Goal: Task Accomplishment & Management: Manage account settings

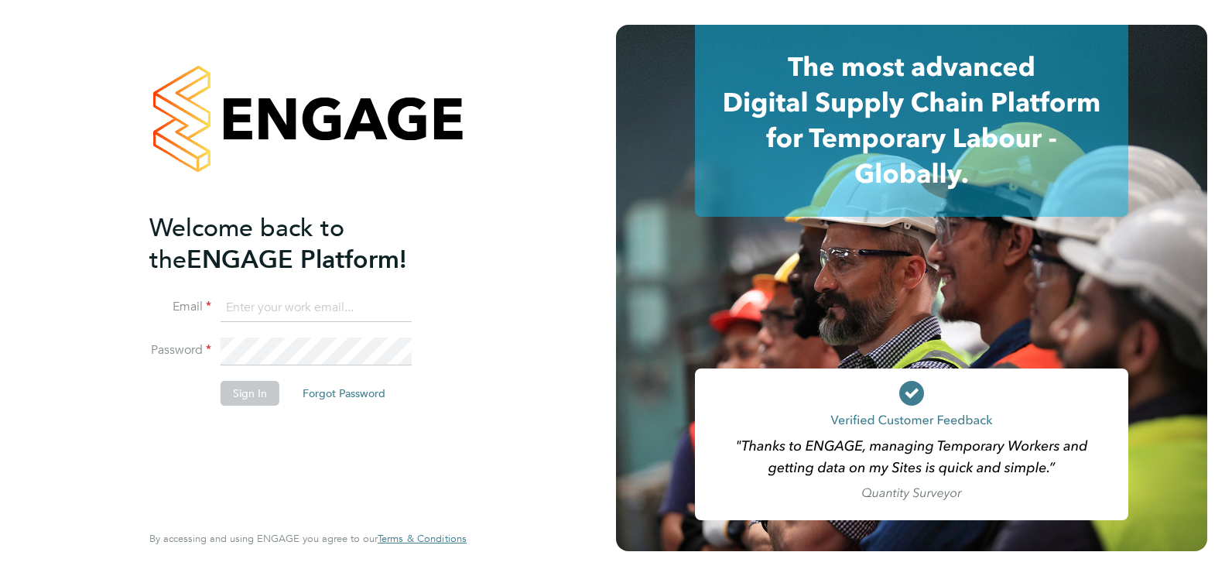
type input "andrea.battman@brightonandhovealbion.com"
click at [237, 399] on button "Sign In" at bounding box center [249, 393] width 59 height 25
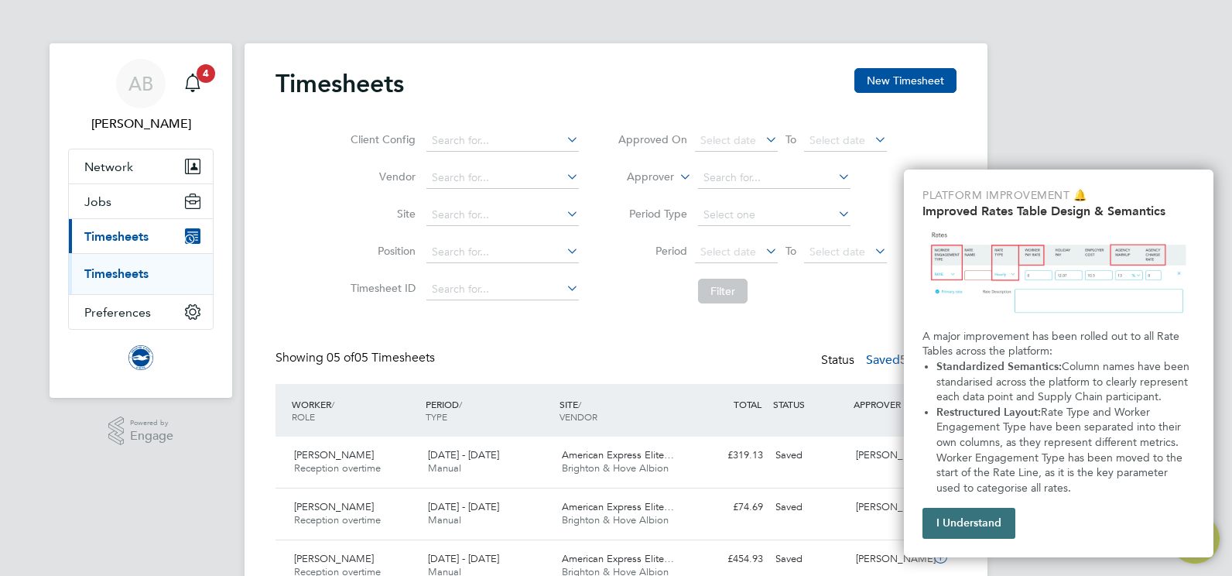
click at [979, 525] on button "I Understand" at bounding box center [968, 523] width 93 height 31
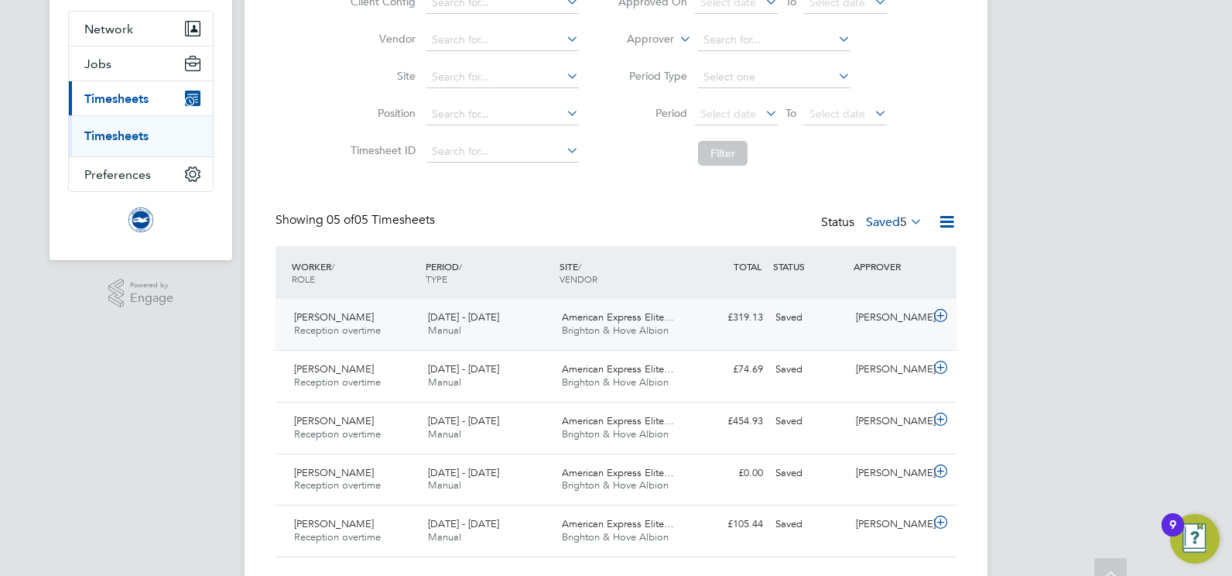
scroll to position [175, 0]
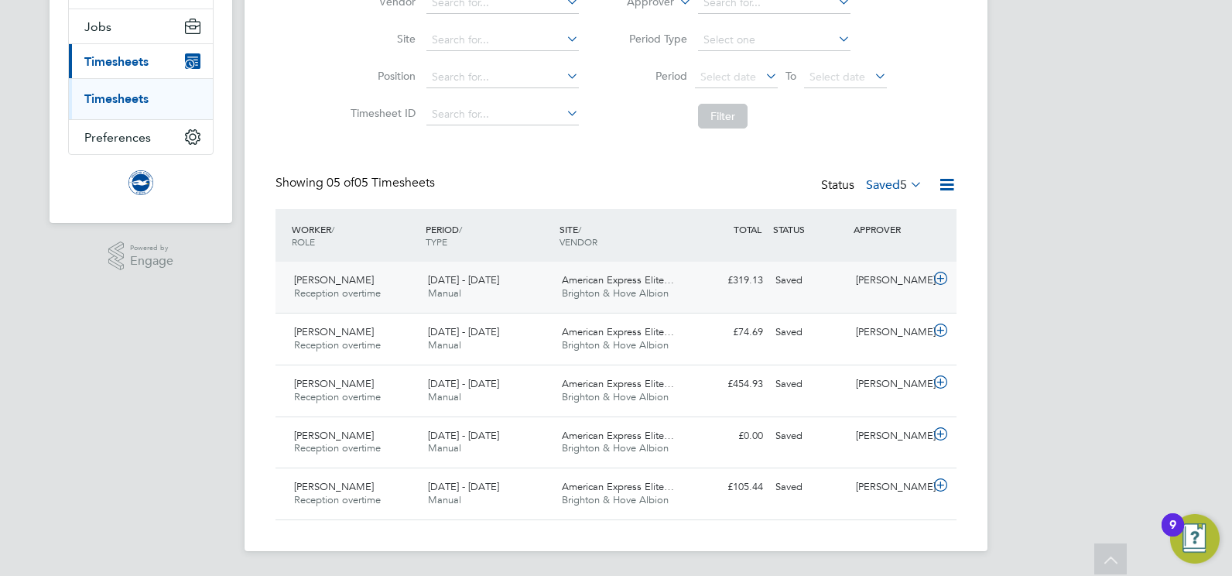
click at [610, 283] on span "American Express Elite…" at bounding box center [618, 279] width 112 height 13
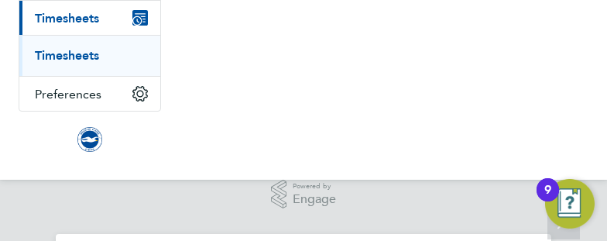
scroll to position [39, 87]
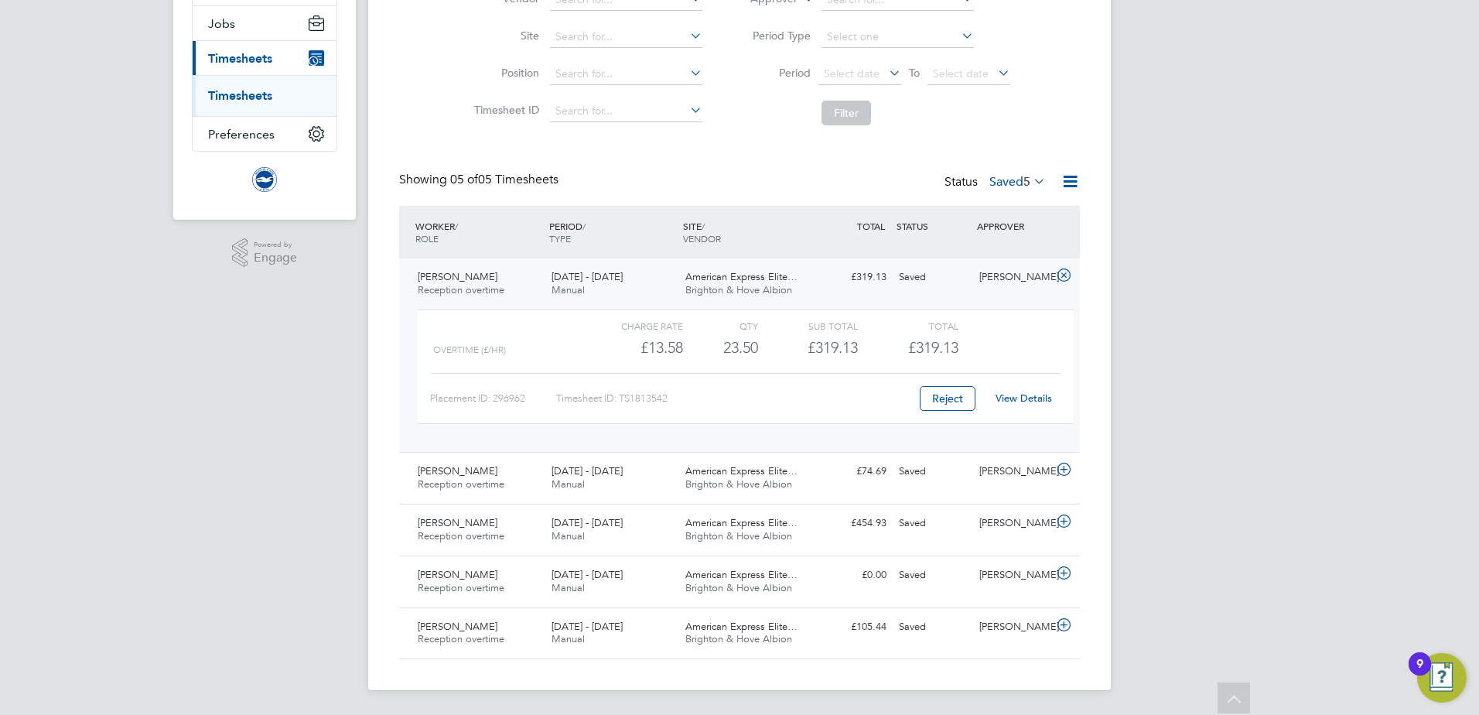
click at [1231, 415] on div "AB Andrea Battman Notifications 4 Applications: Network Sites Workers Jobs Posi…" at bounding box center [739, 268] width 1479 height 893
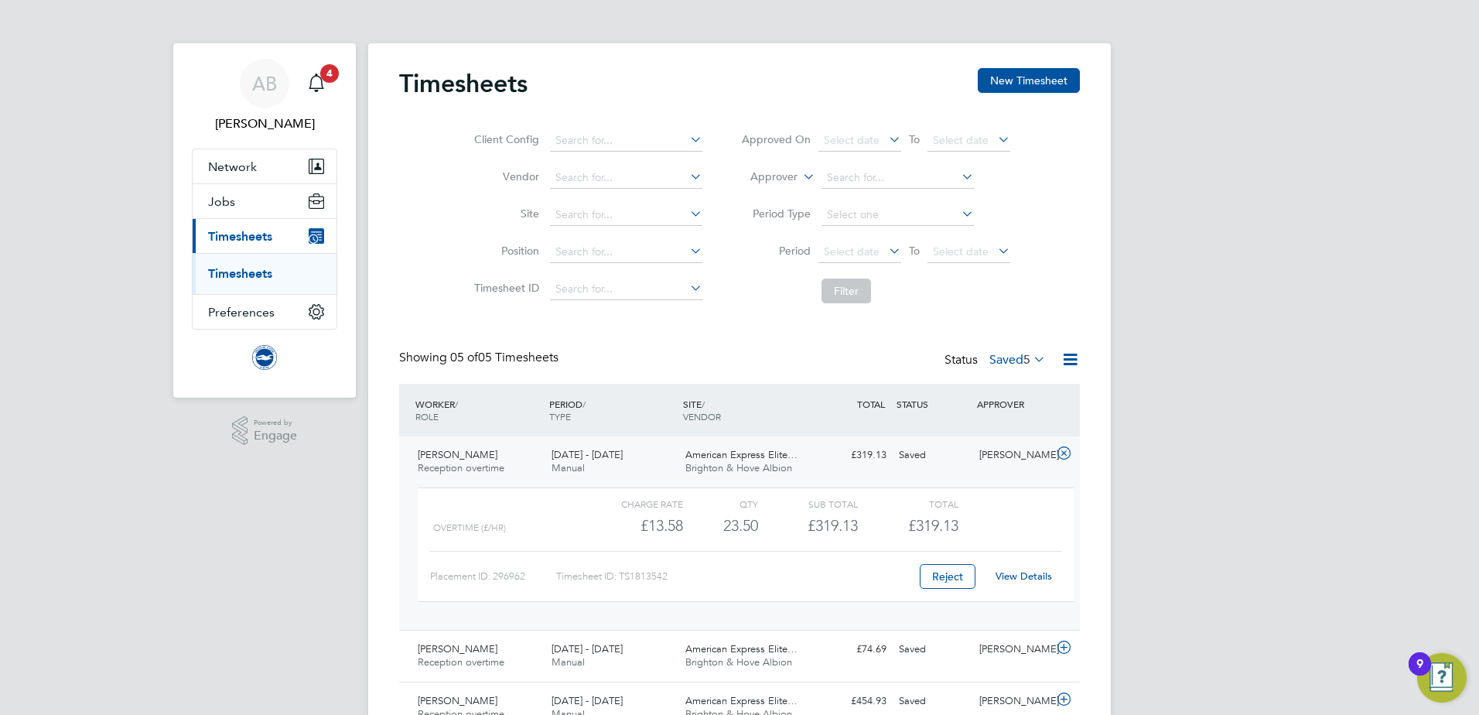
click at [258, 273] on link "Timesheets" at bounding box center [240, 273] width 64 height 15
click at [1031, 353] on icon at bounding box center [1031, 359] width 0 height 22
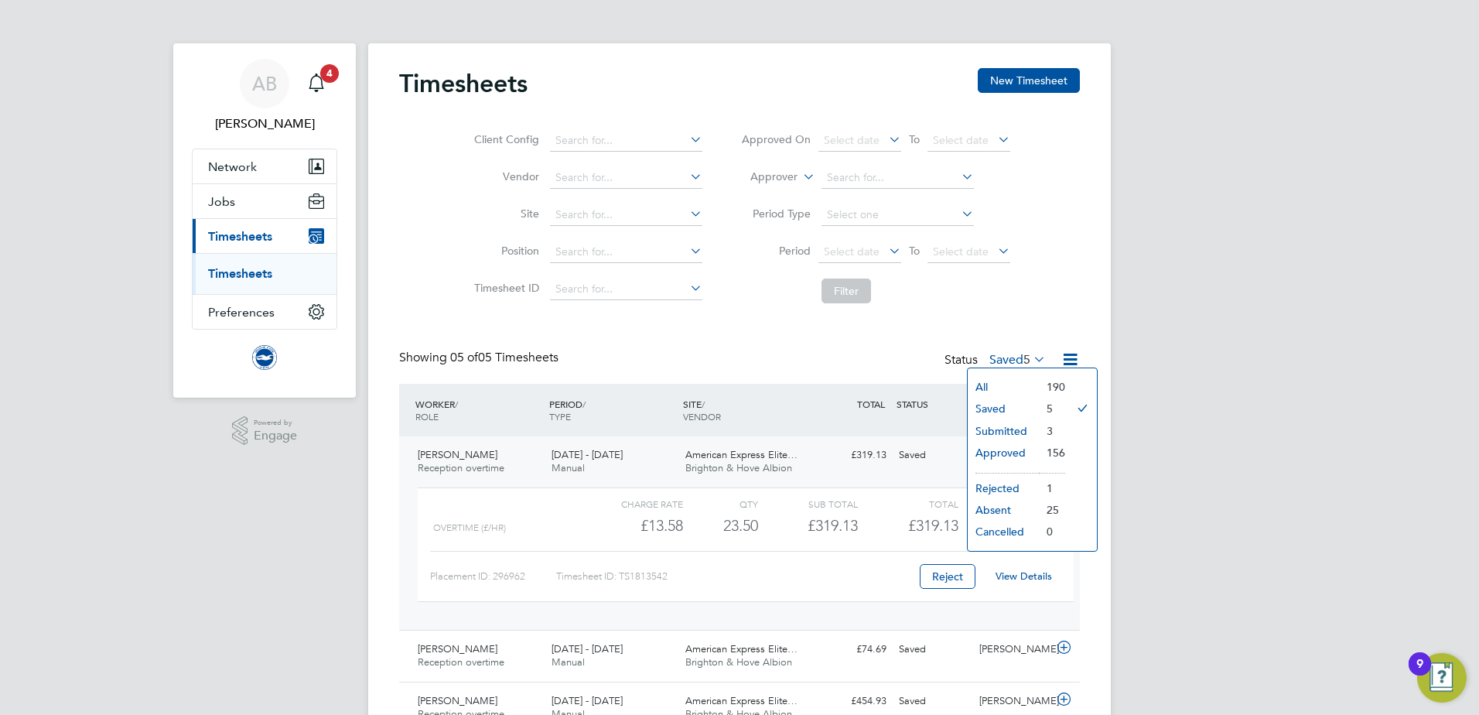
click at [1007, 425] on li "Submitted" at bounding box center [1003, 431] width 71 height 22
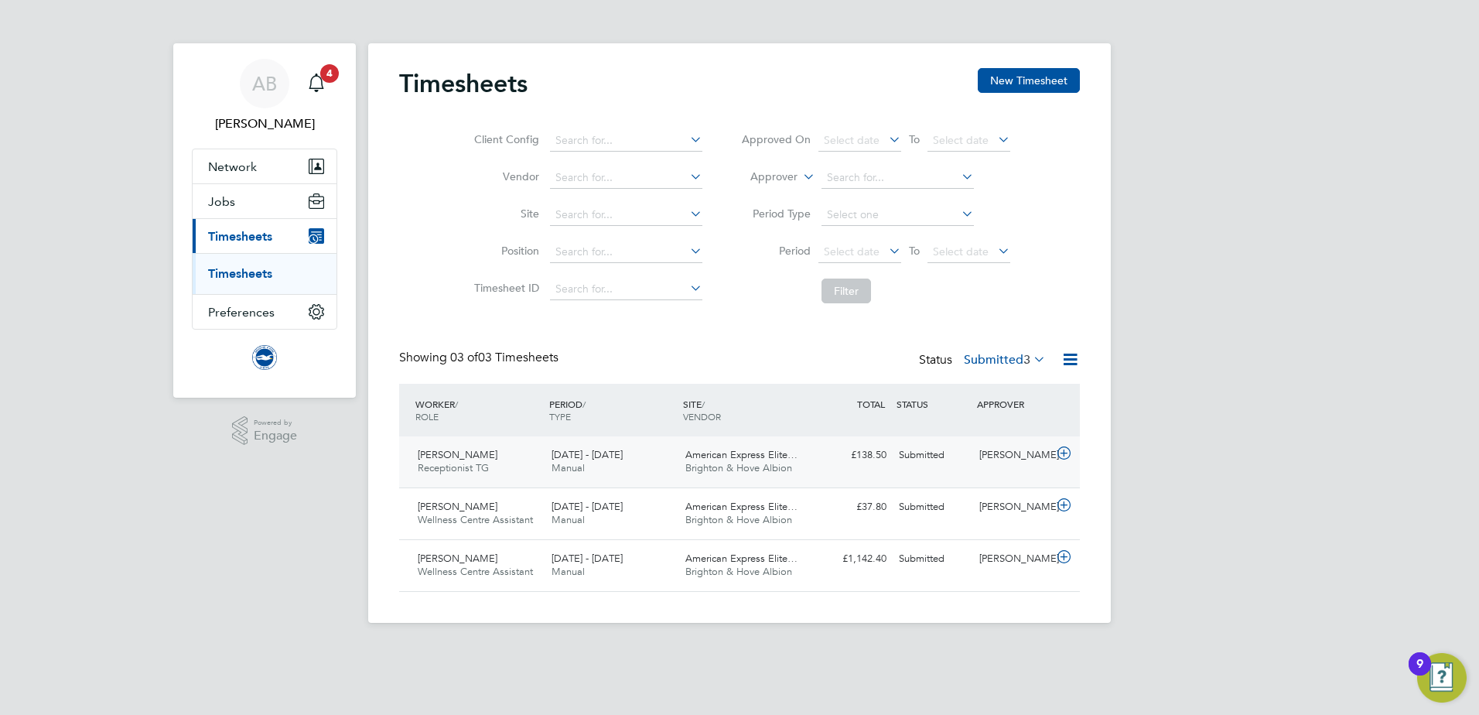
click at [759, 452] on span "American Express Elite…" at bounding box center [741, 454] width 112 height 13
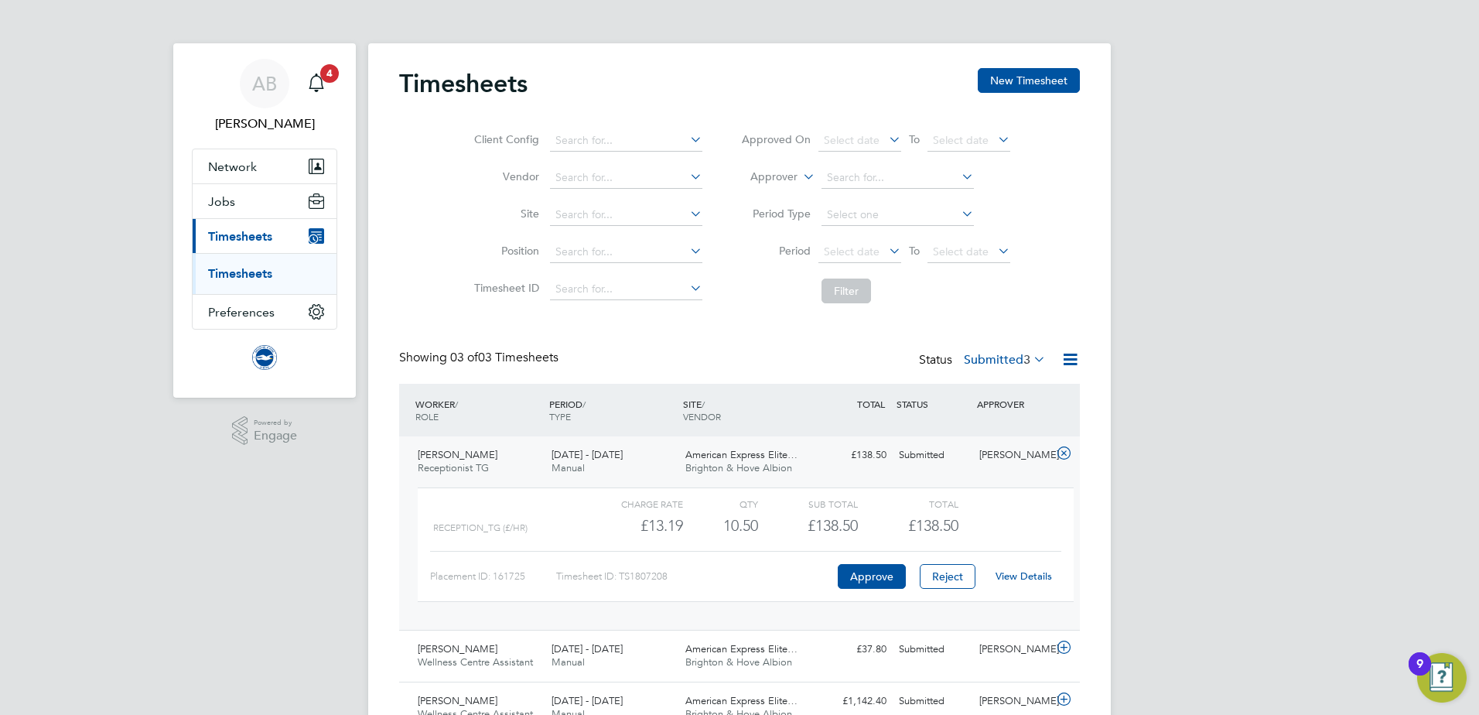
click at [1014, 575] on link "View Details" at bounding box center [1024, 575] width 56 height 13
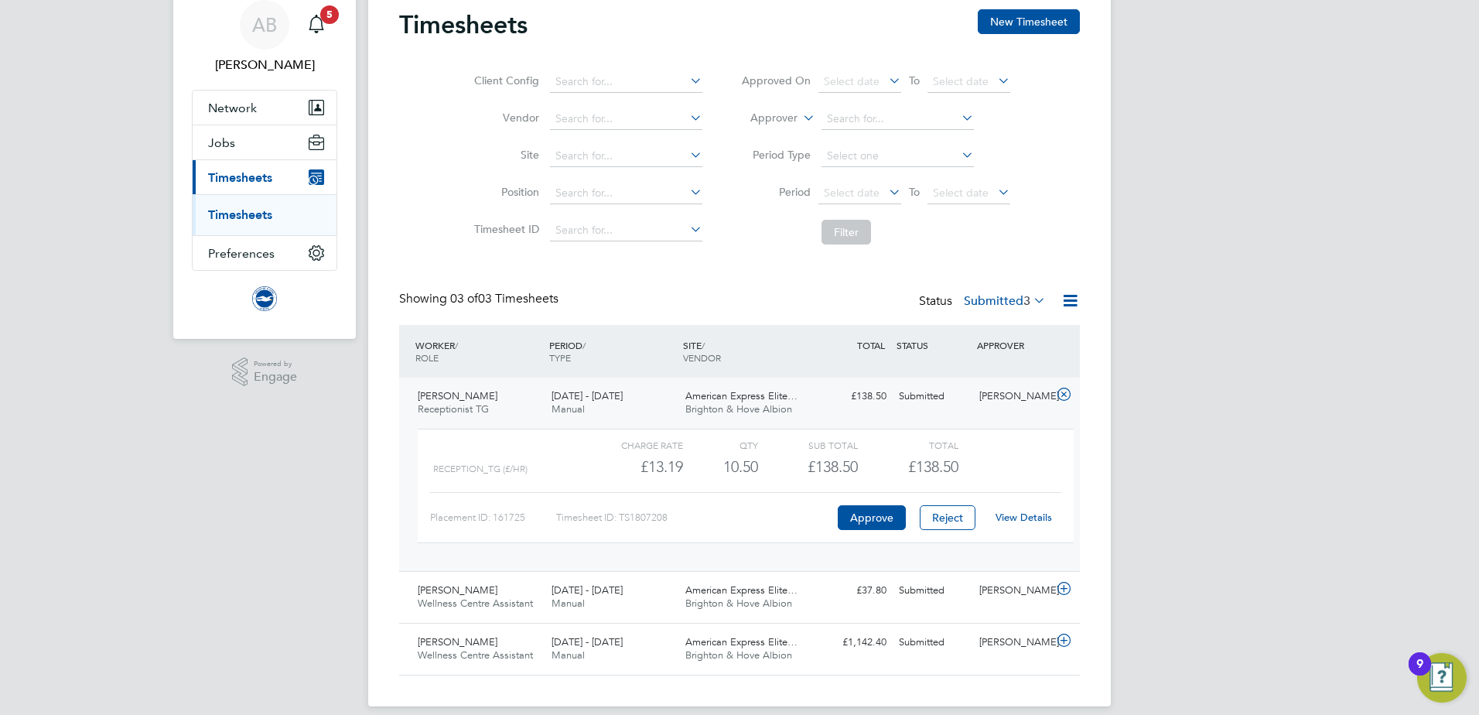
scroll to position [75, 0]
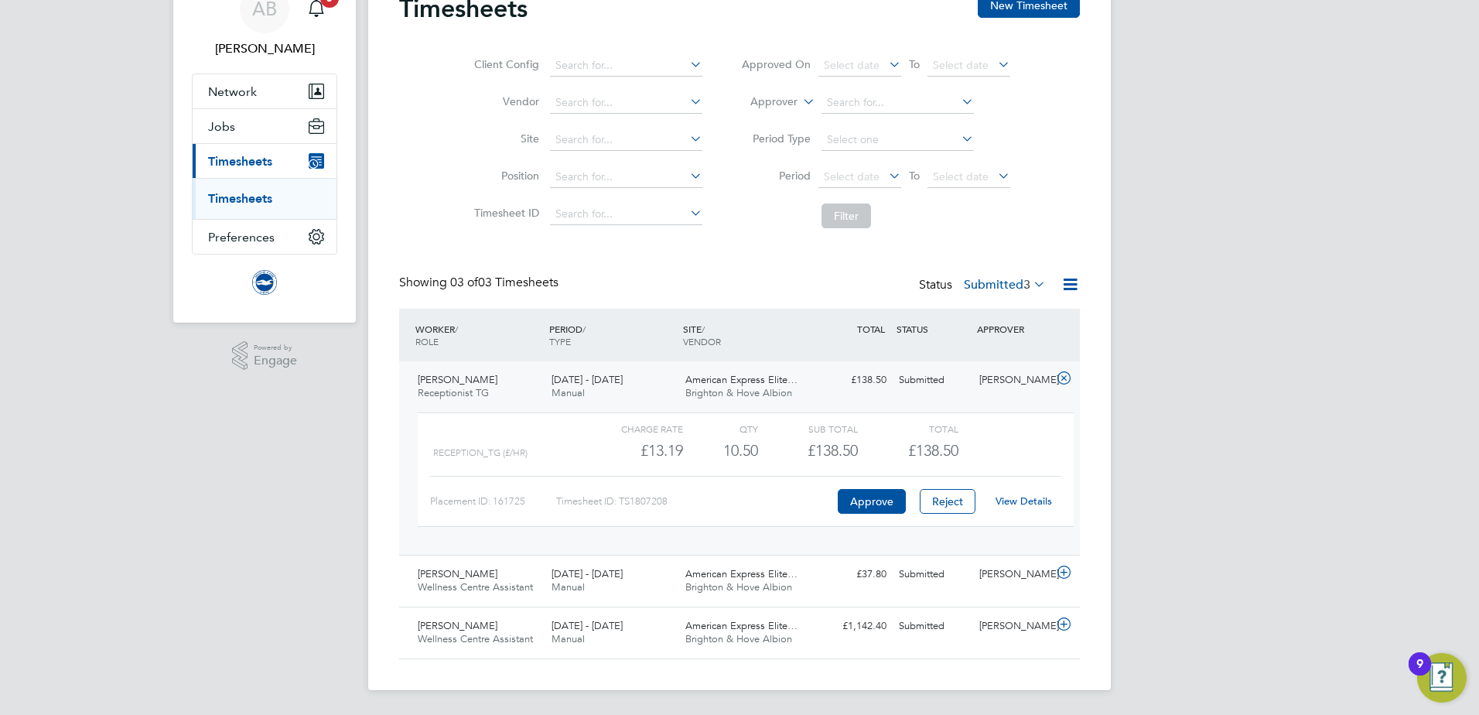
click at [227, 190] on ul "Timesheets" at bounding box center [265, 198] width 144 height 41
click at [227, 200] on link "Timesheets" at bounding box center [240, 198] width 64 height 15
click at [238, 165] on span "Timesheets" at bounding box center [240, 161] width 64 height 15
click at [1029, 280] on span "3" at bounding box center [1027, 284] width 7 height 15
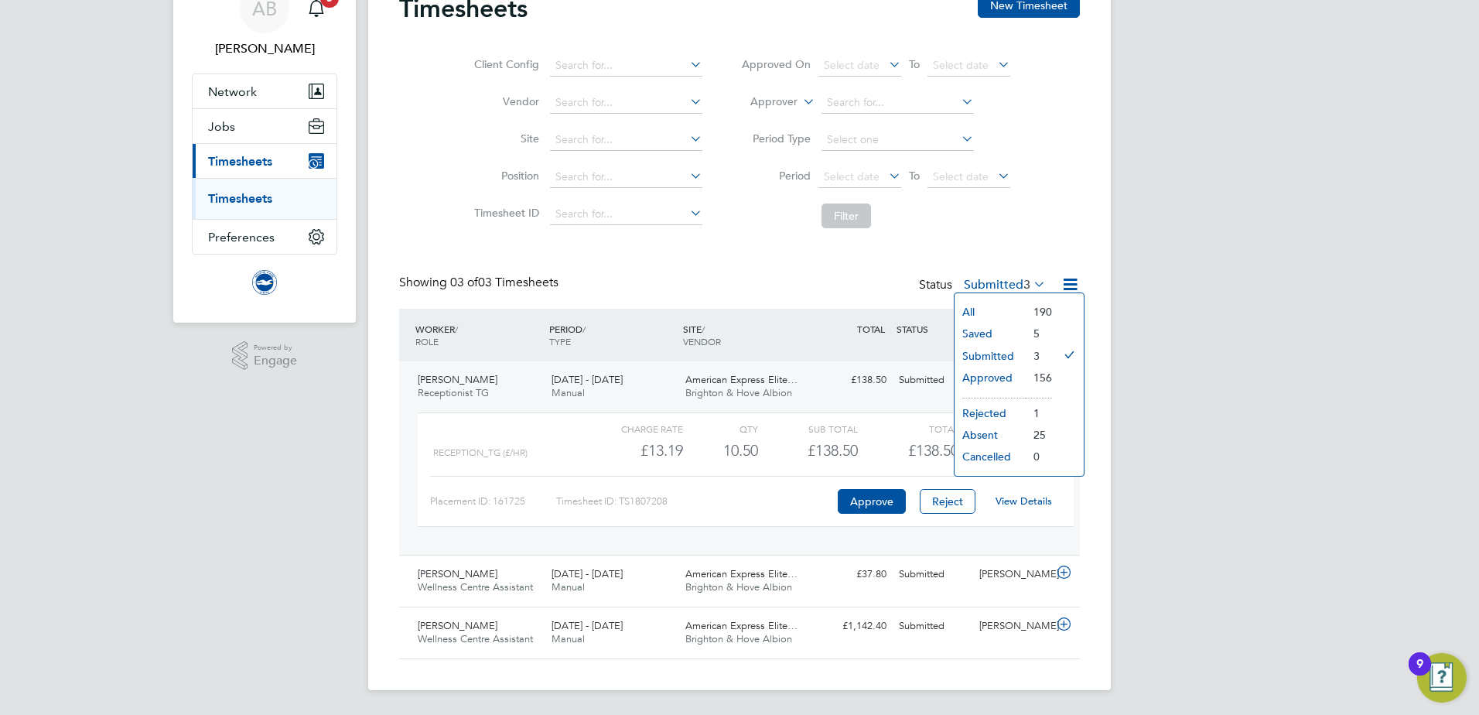
click at [997, 356] on li "Submitted" at bounding box center [990, 356] width 71 height 22
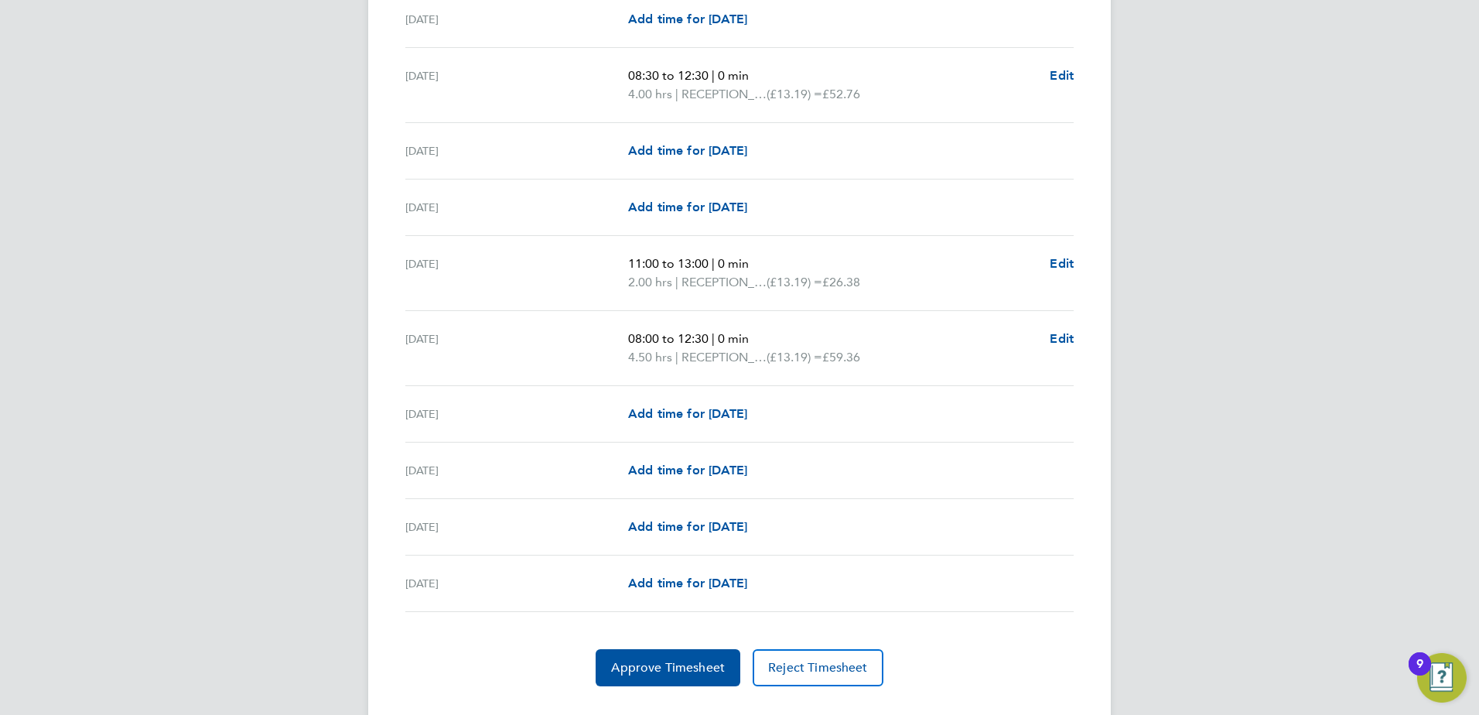
scroll to position [1721, 0]
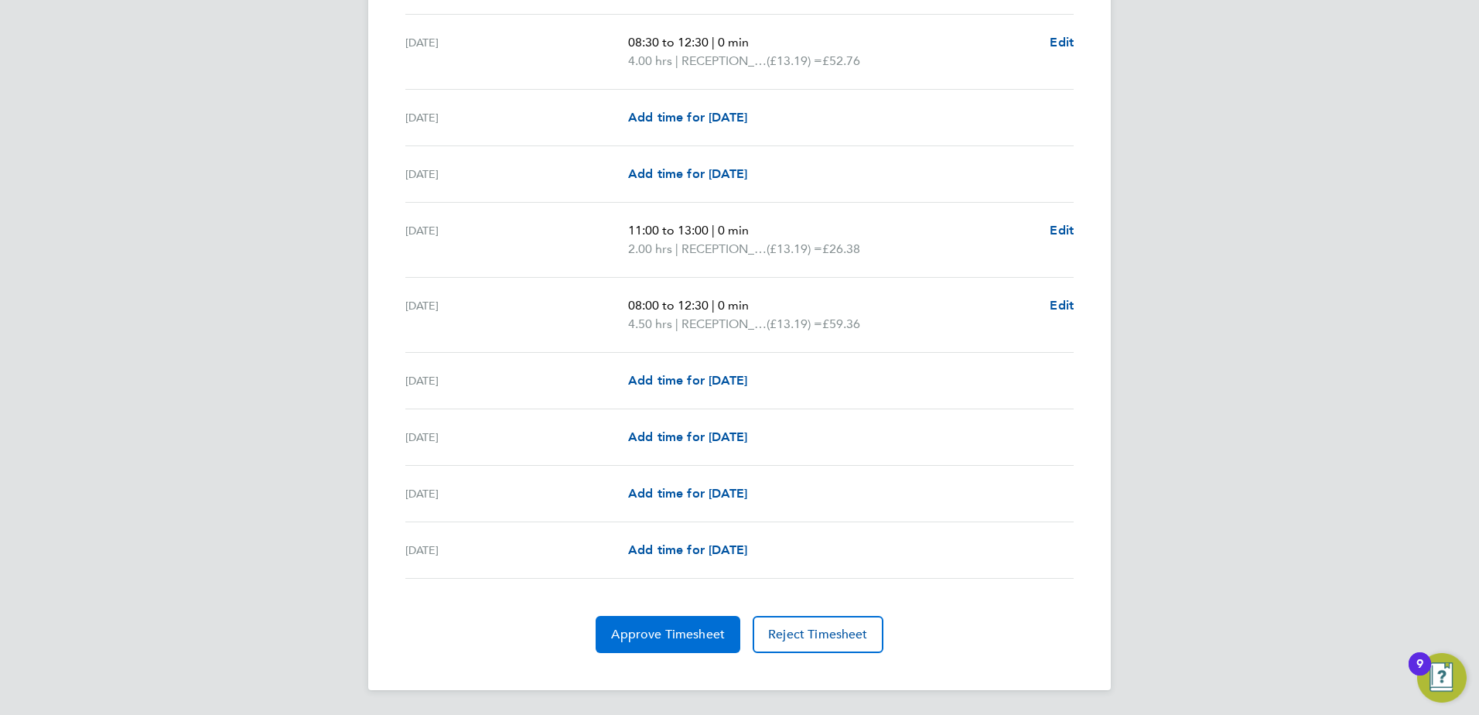
click at [635, 630] on span "Approve Timesheet" at bounding box center [668, 634] width 114 height 15
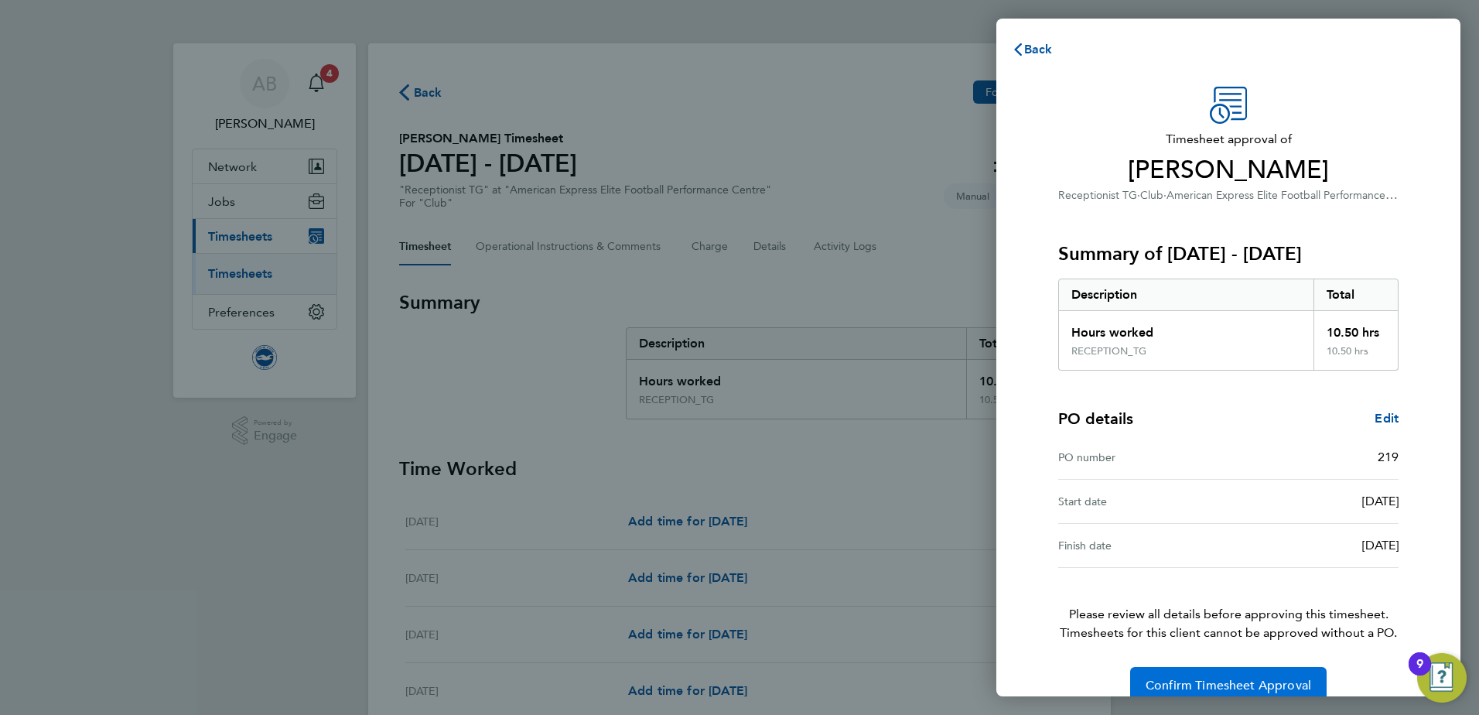
click at [1214, 690] on span "Confirm Timesheet Approval" at bounding box center [1229, 685] width 166 height 15
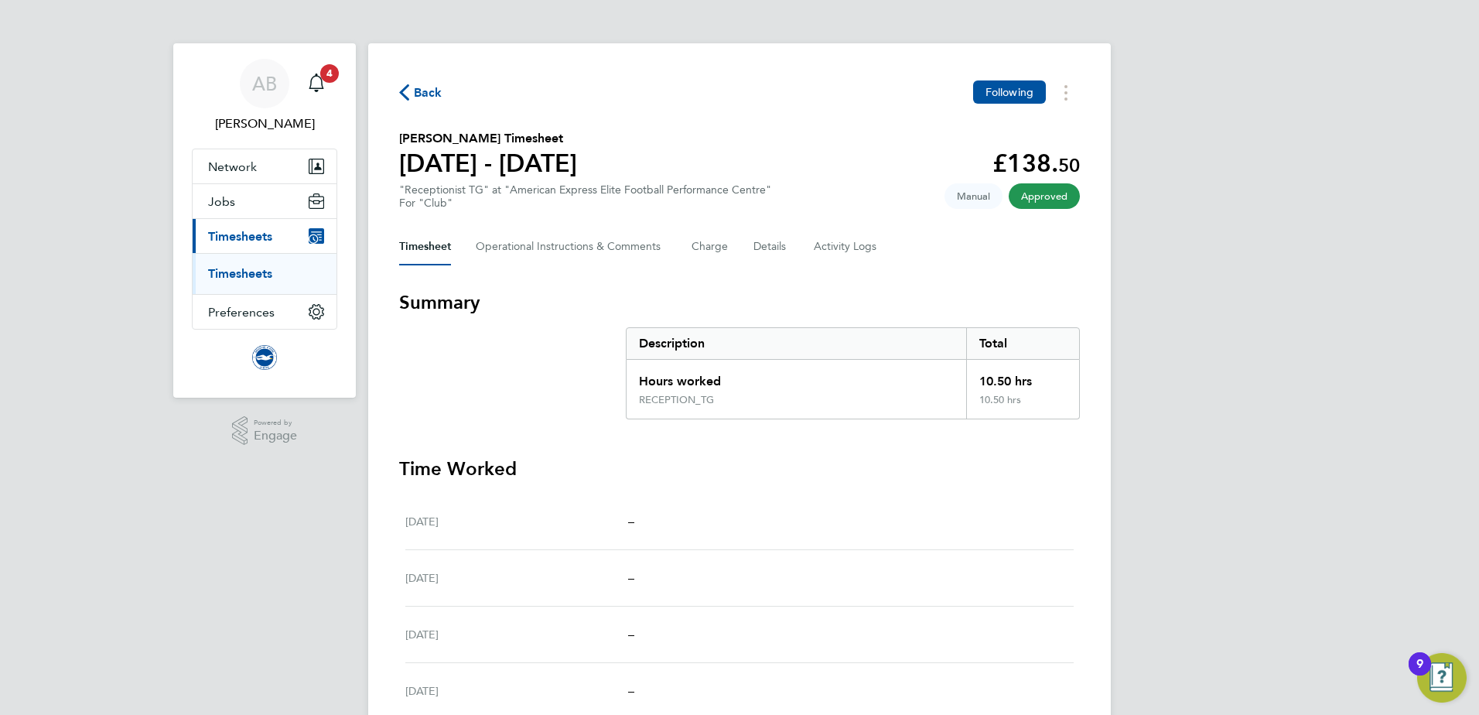
click at [261, 272] on link "Timesheets" at bounding box center [240, 273] width 64 height 15
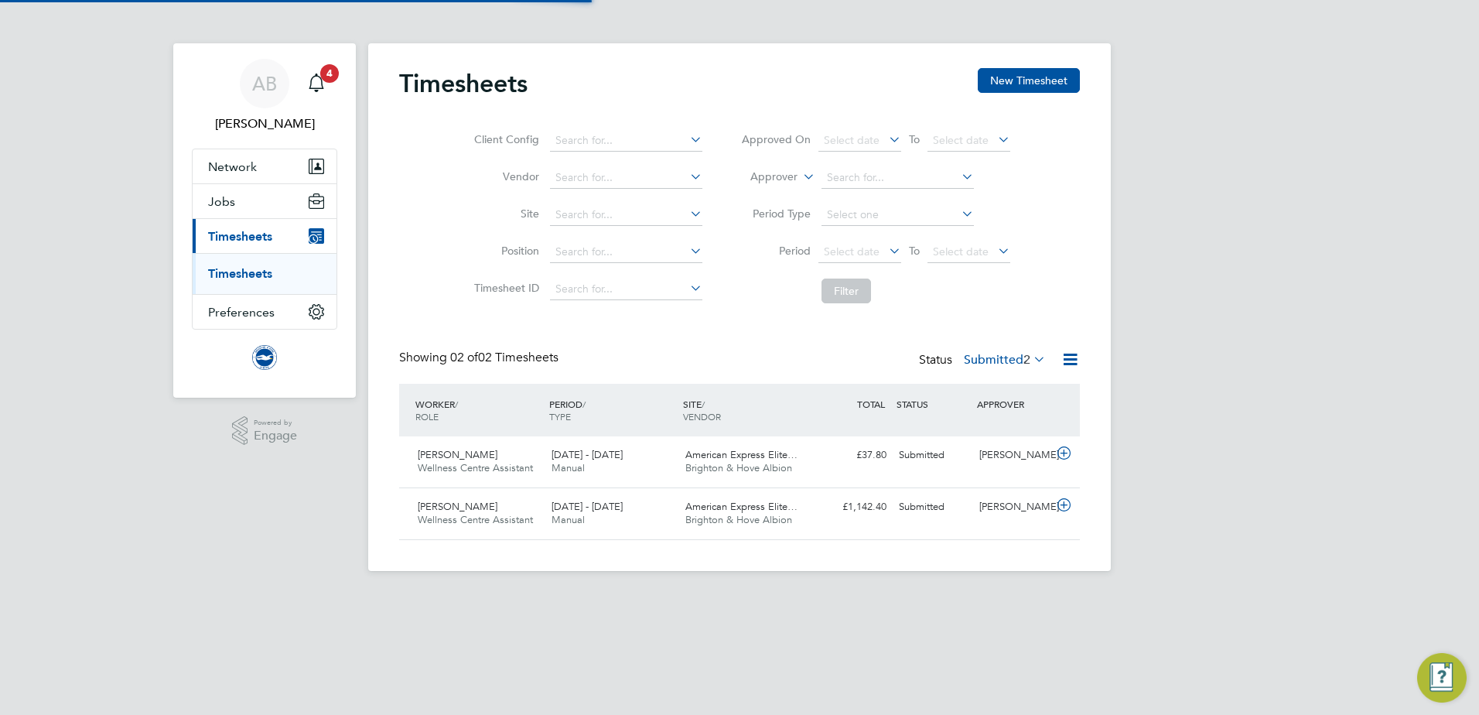
scroll to position [39, 135]
click at [734, 466] on span "Brighton & Hove Albion" at bounding box center [738, 467] width 107 height 13
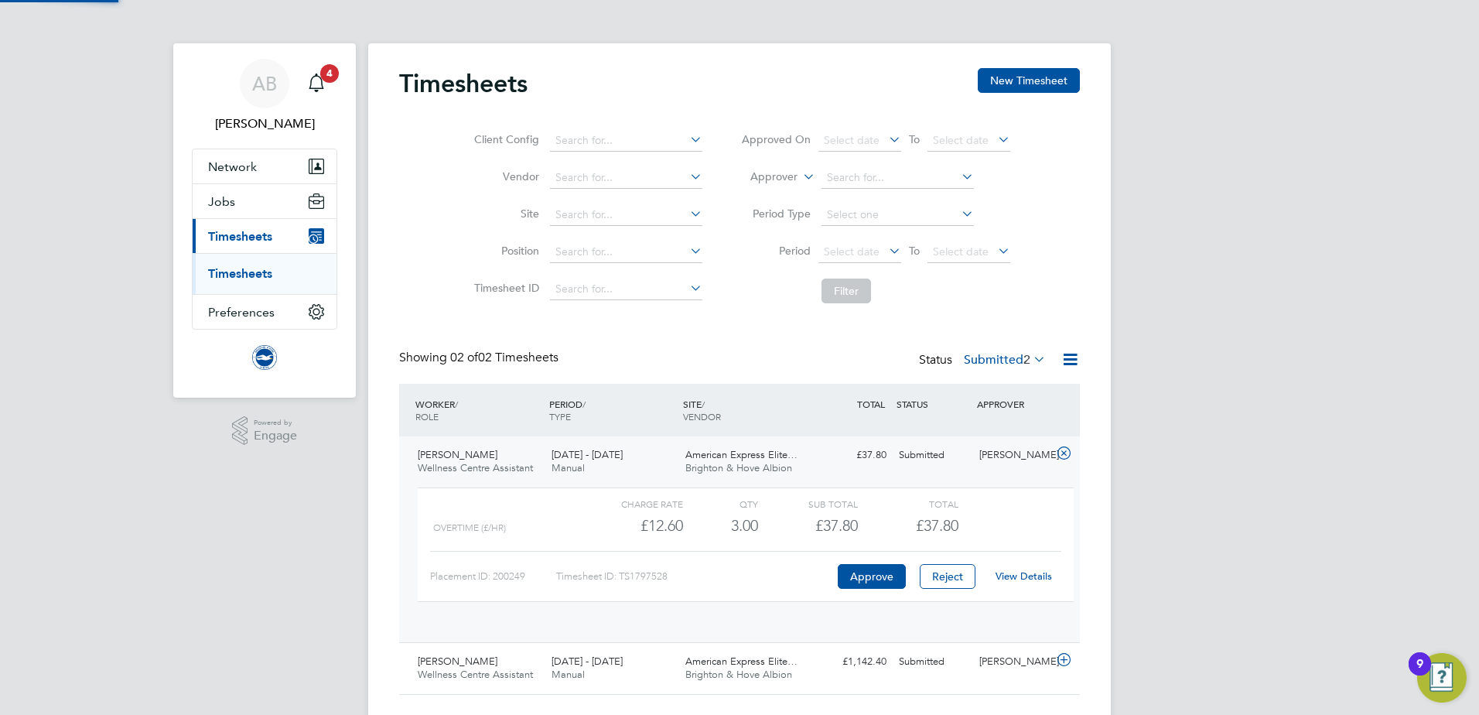
scroll to position [26, 151]
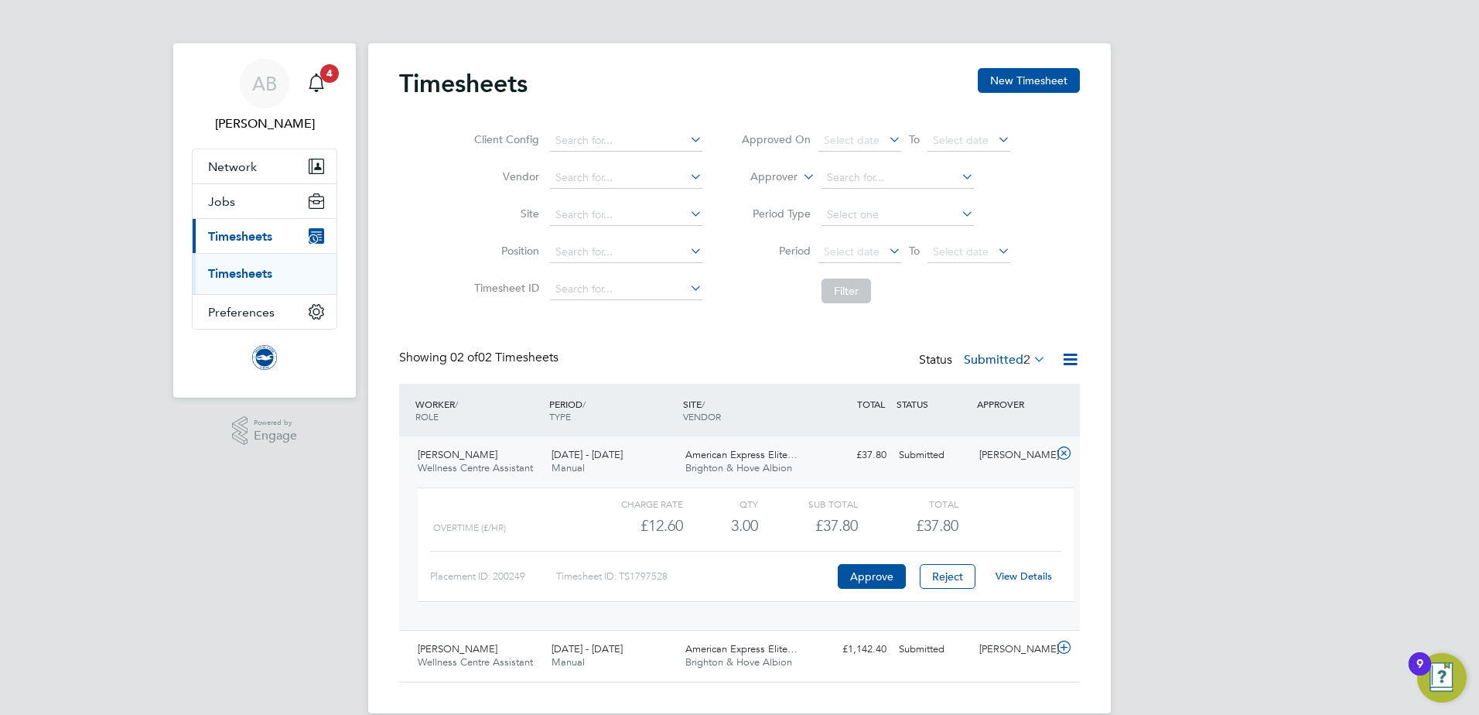
click at [1035, 576] on link "View Details" at bounding box center [1024, 575] width 56 height 13
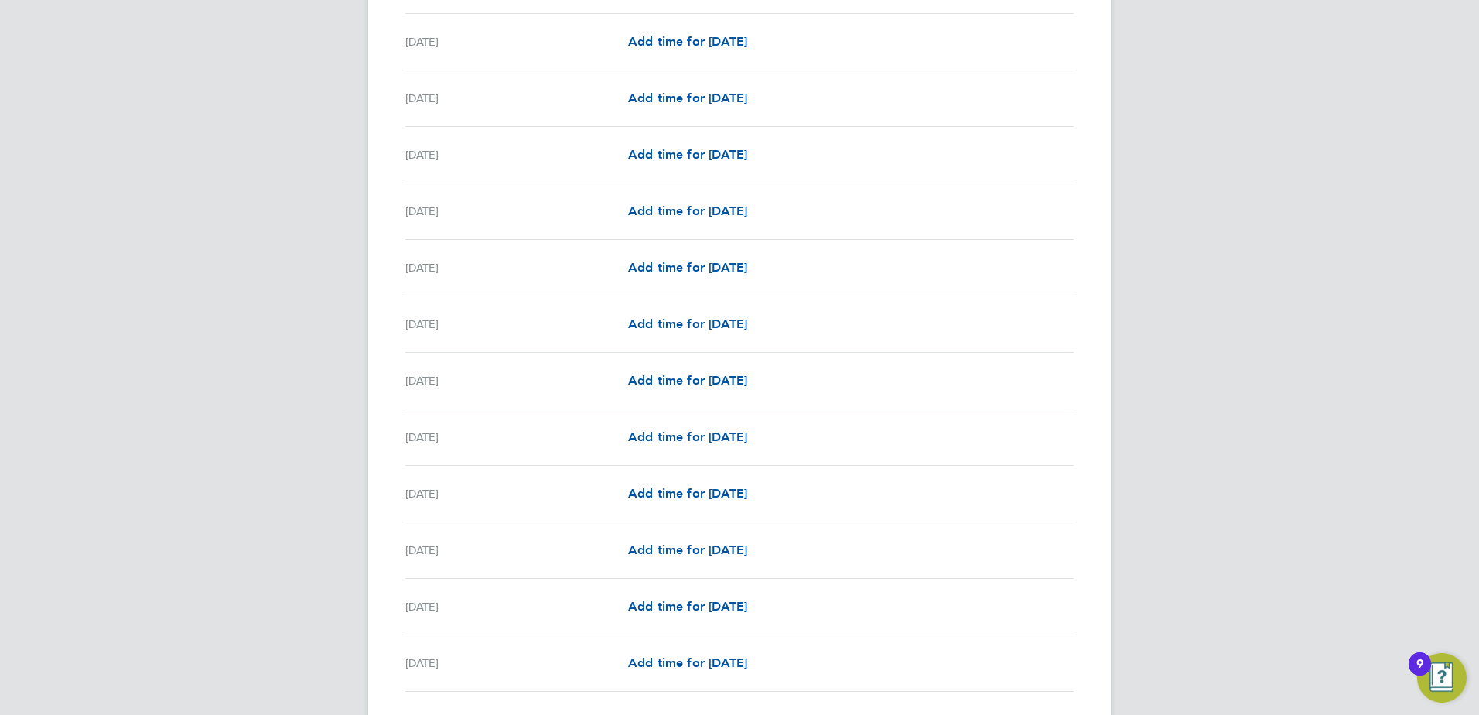
scroll to position [1684, 0]
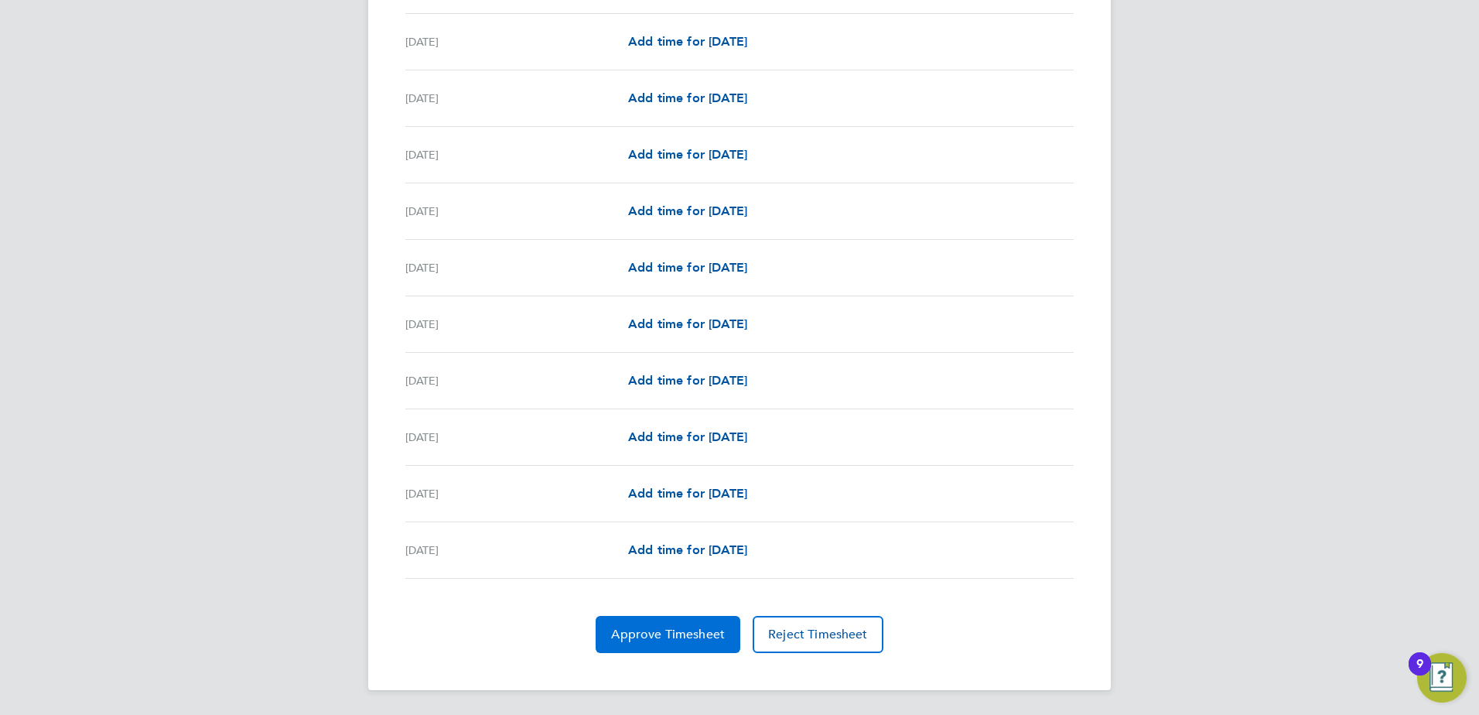
click at [650, 622] on button "Approve Timesheet" at bounding box center [668, 634] width 145 height 37
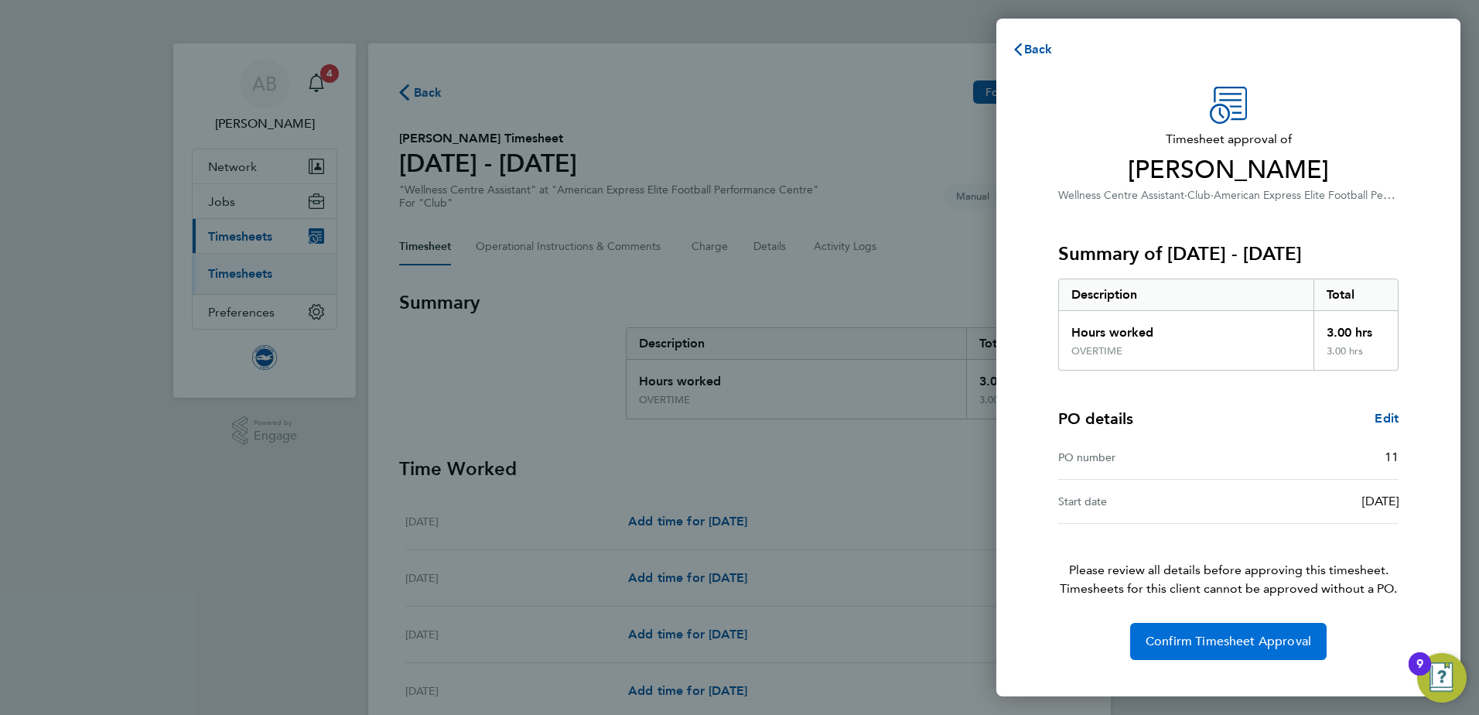
drag, startPoint x: 1173, startPoint y: 651, endPoint x: 1164, endPoint y: 647, distance: 9.7
click at [1173, 650] on button "Confirm Timesheet Approval" at bounding box center [1228, 641] width 197 height 37
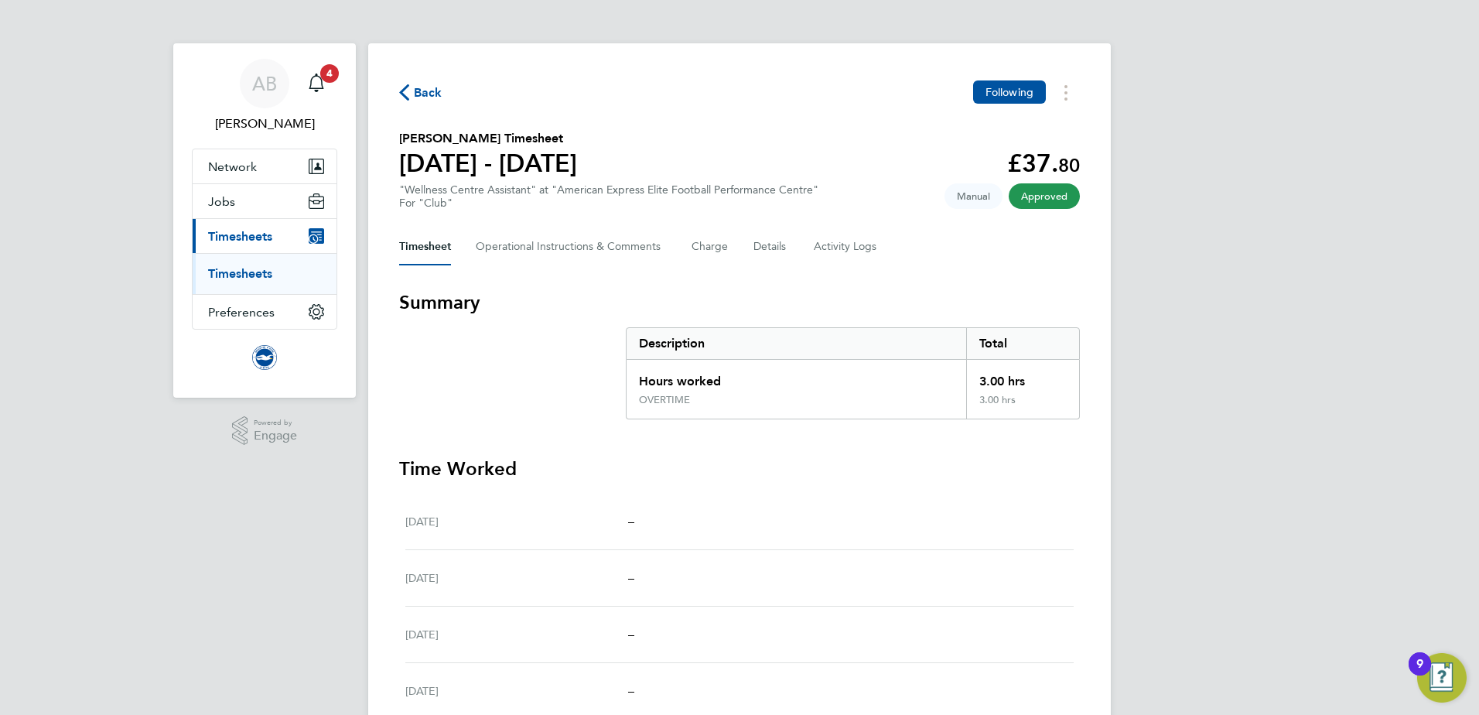
click at [250, 268] on link "Timesheets" at bounding box center [240, 273] width 64 height 15
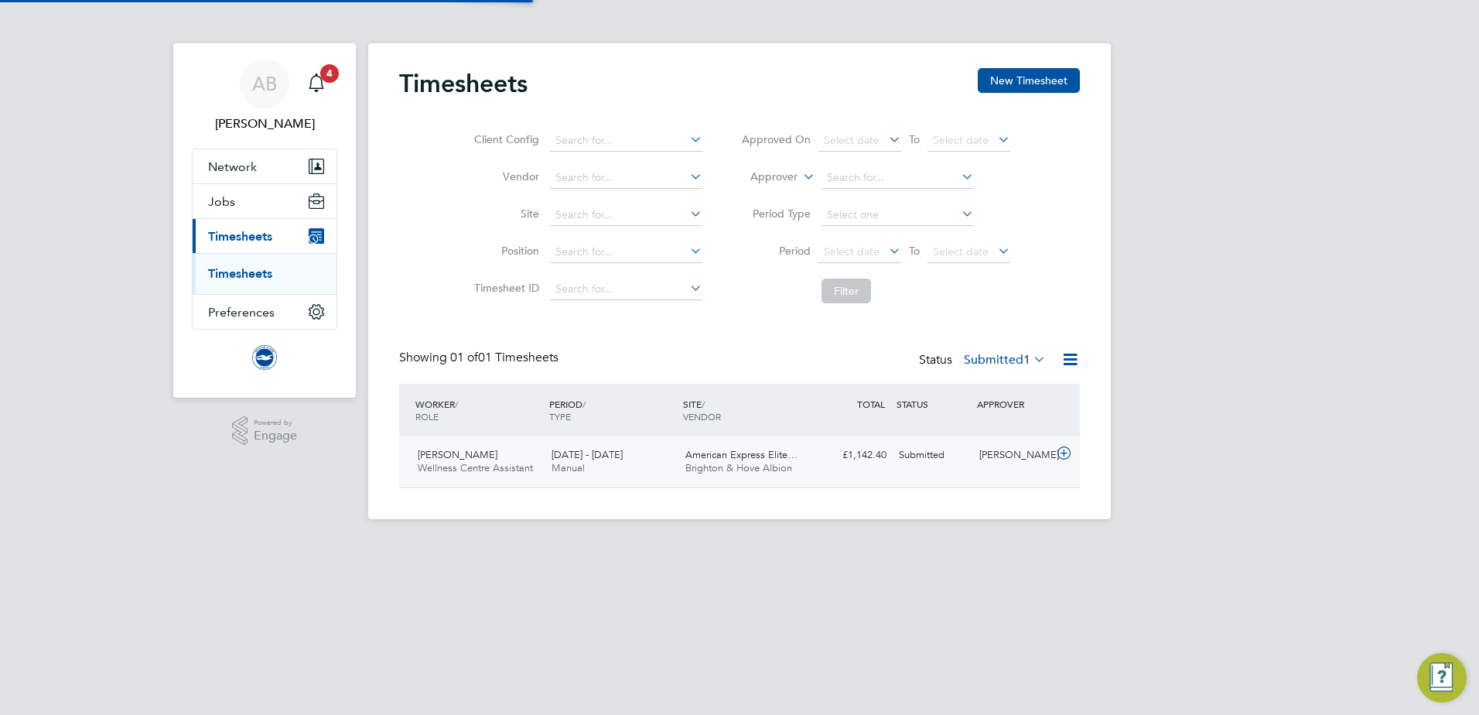
scroll to position [39, 135]
click at [692, 464] on span "Brighton & Hove Albion" at bounding box center [738, 467] width 107 height 13
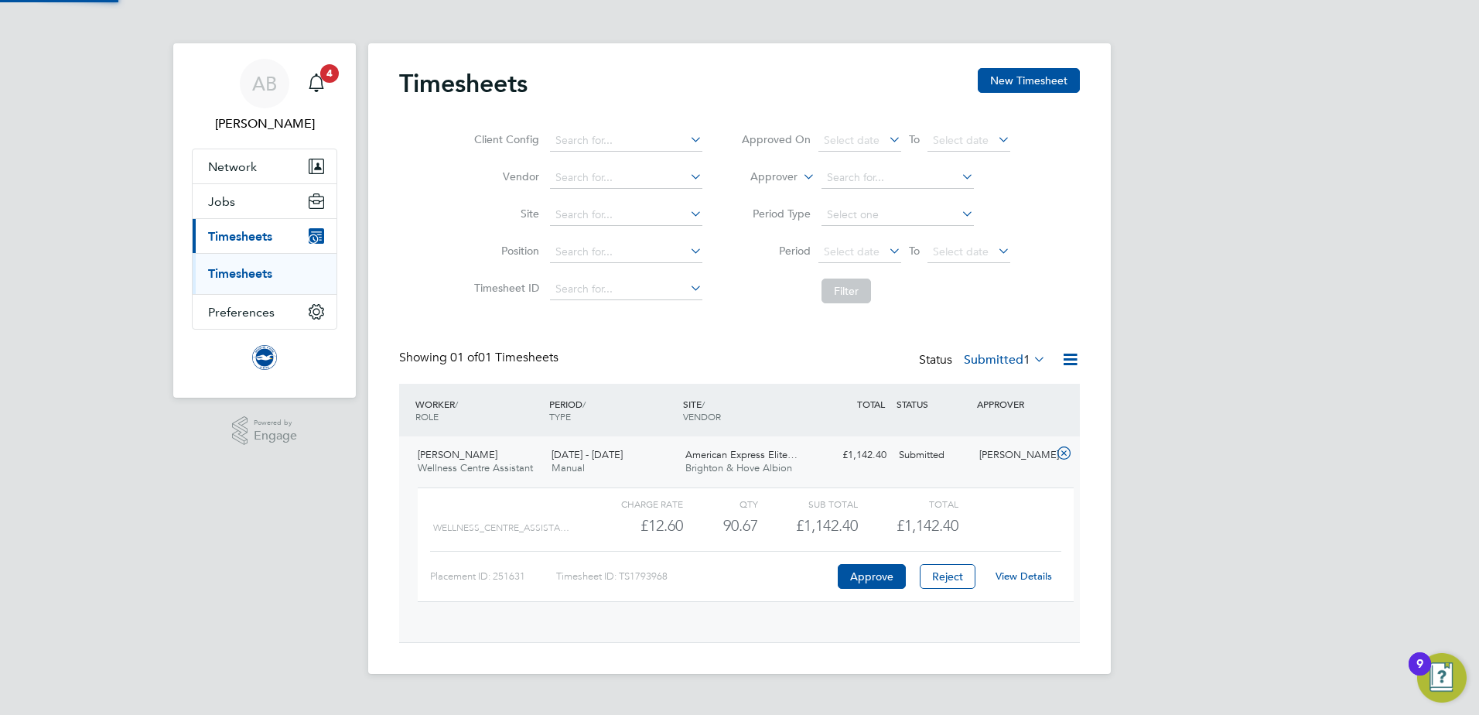
scroll to position [26, 151]
click at [1031, 576] on link "View Details" at bounding box center [1024, 575] width 56 height 13
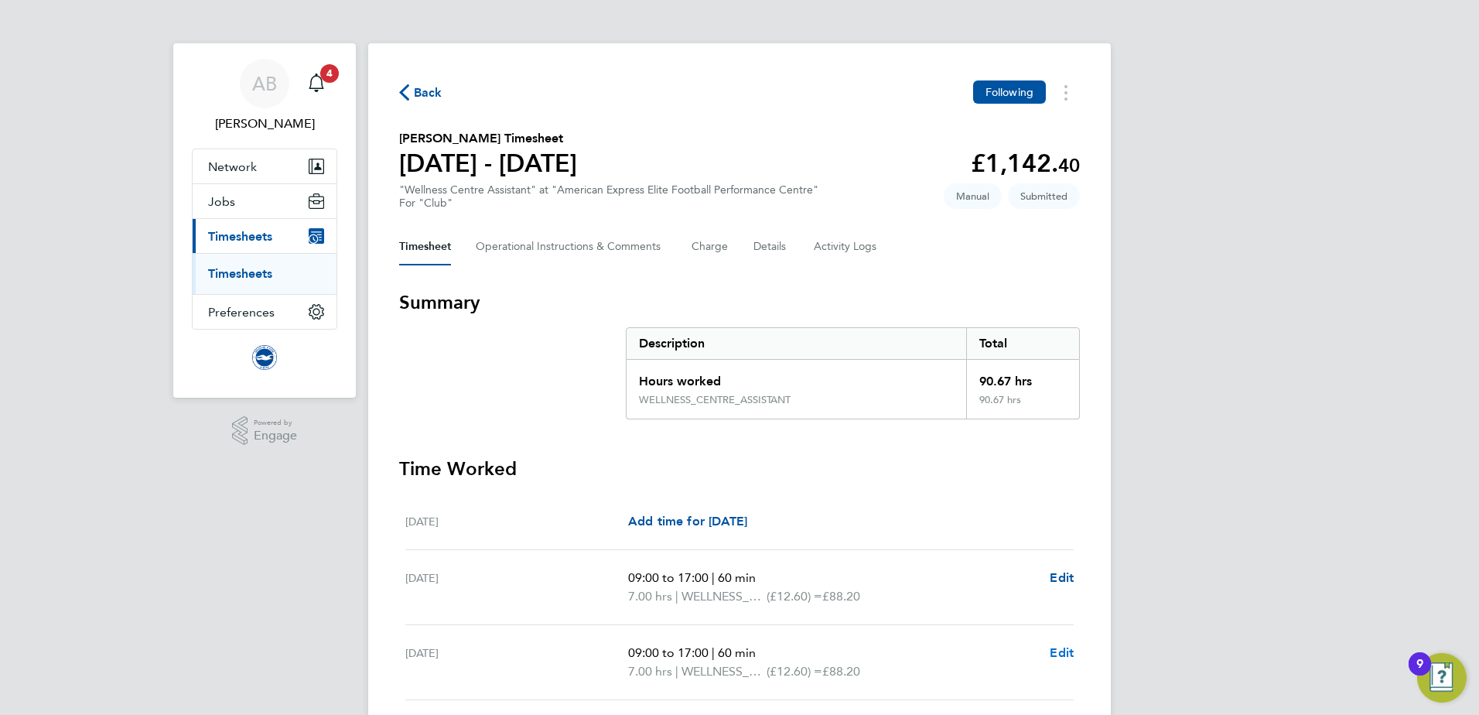
click at [1068, 653] on span "Edit" at bounding box center [1062, 652] width 24 height 15
select select "60"
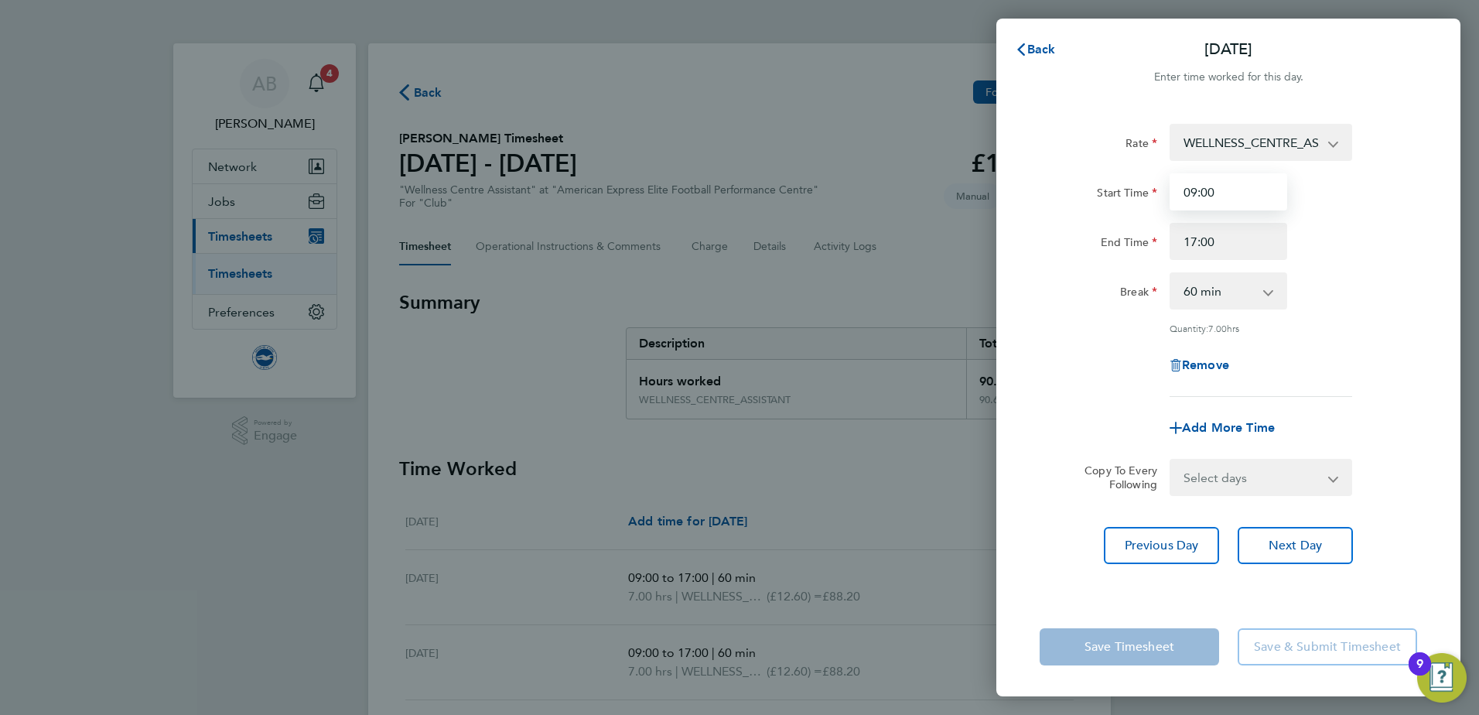
click at [1219, 196] on input "09:00" at bounding box center [1229, 191] width 118 height 37
type input "09:20"
drag, startPoint x: 1196, startPoint y: 240, endPoint x: 1229, endPoint y: 223, distance: 37.4
click at [1201, 235] on input "17:00" at bounding box center [1229, 241] width 118 height 37
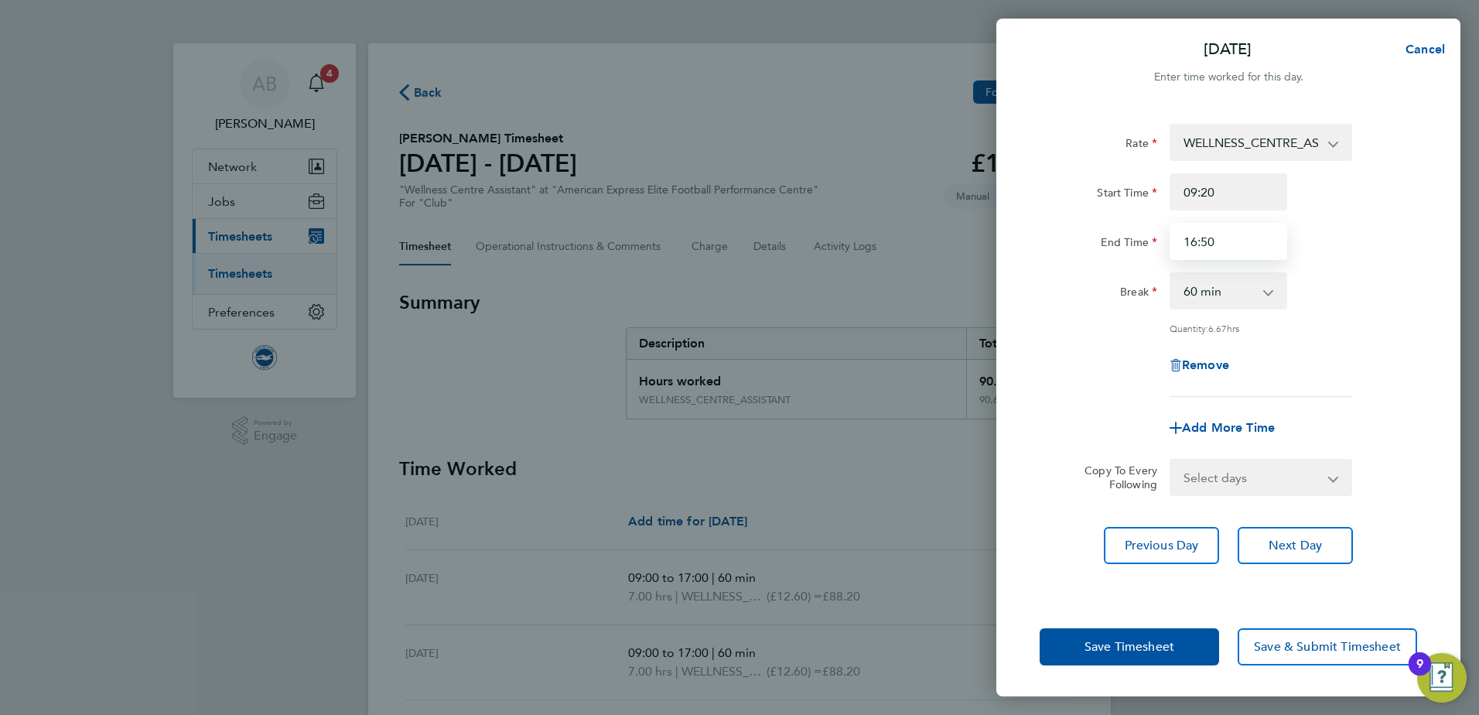
type input "16:50"
click at [1403, 253] on div "End Time 16:50" at bounding box center [1229, 241] width 390 height 37
click at [1119, 649] on span "Save Timesheet" at bounding box center [1130, 646] width 90 height 15
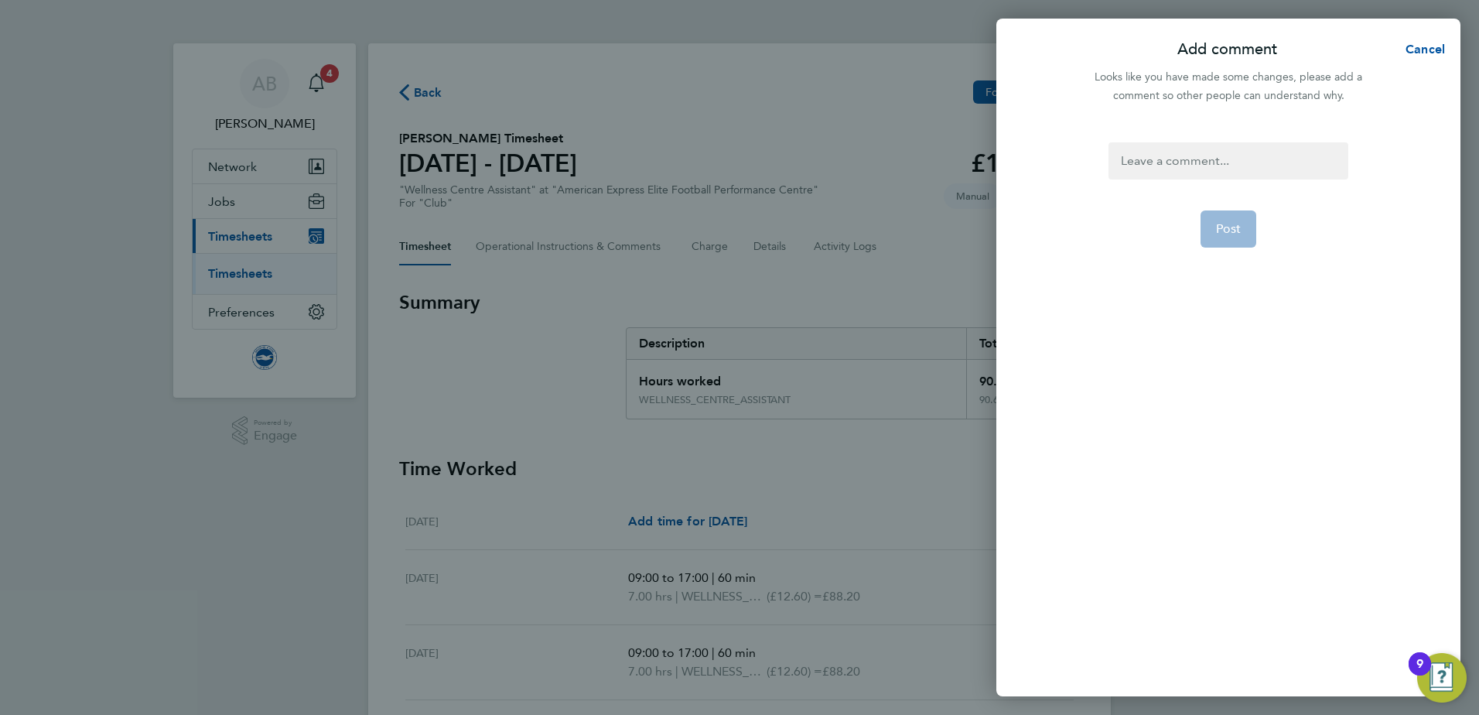
click at [1170, 148] on div at bounding box center [1228, 160] width 239 height 37
click at [1218, 234] on span "Post" at bounding box center [1229, 228] width 26 height 15
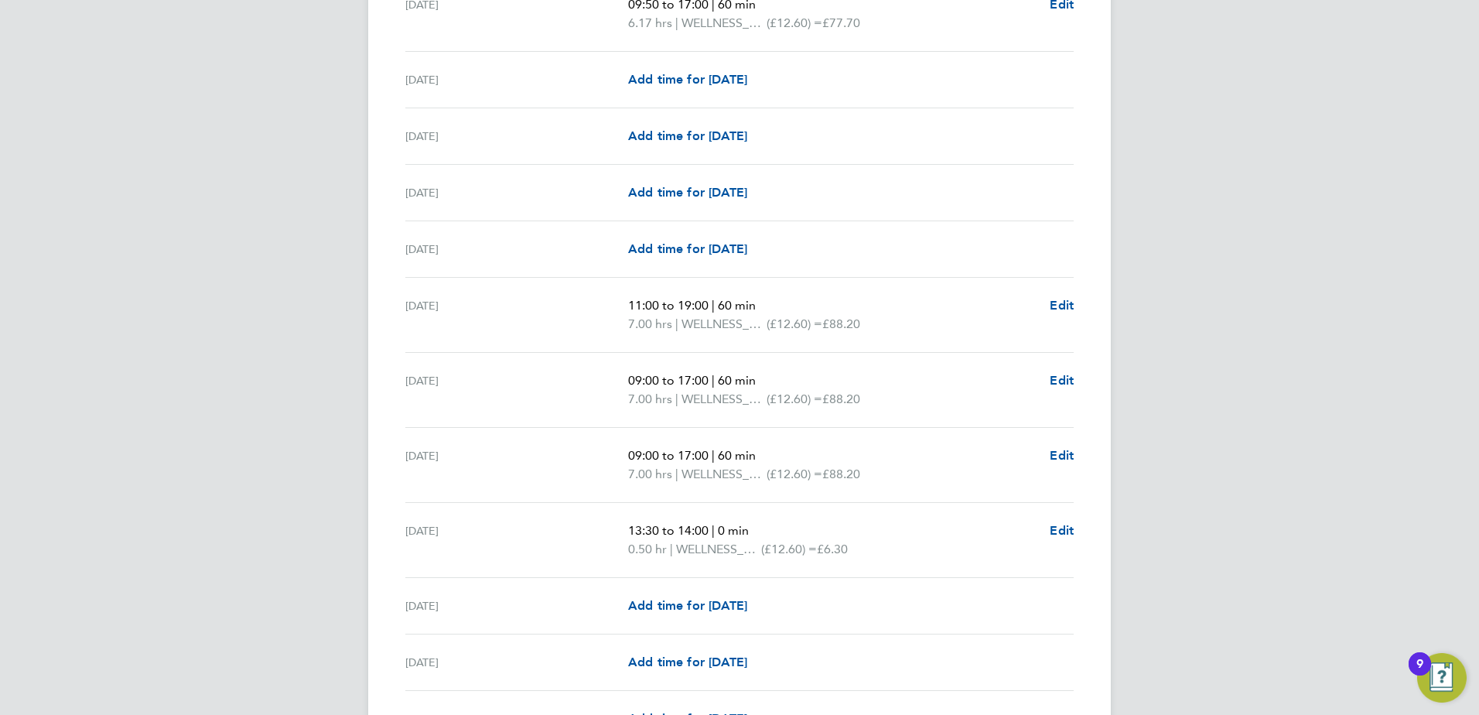
scroll to position [1083, 0]
click at [1058, 451] on span "Edit" at bounding box center [1062, 453] width 24 height 15
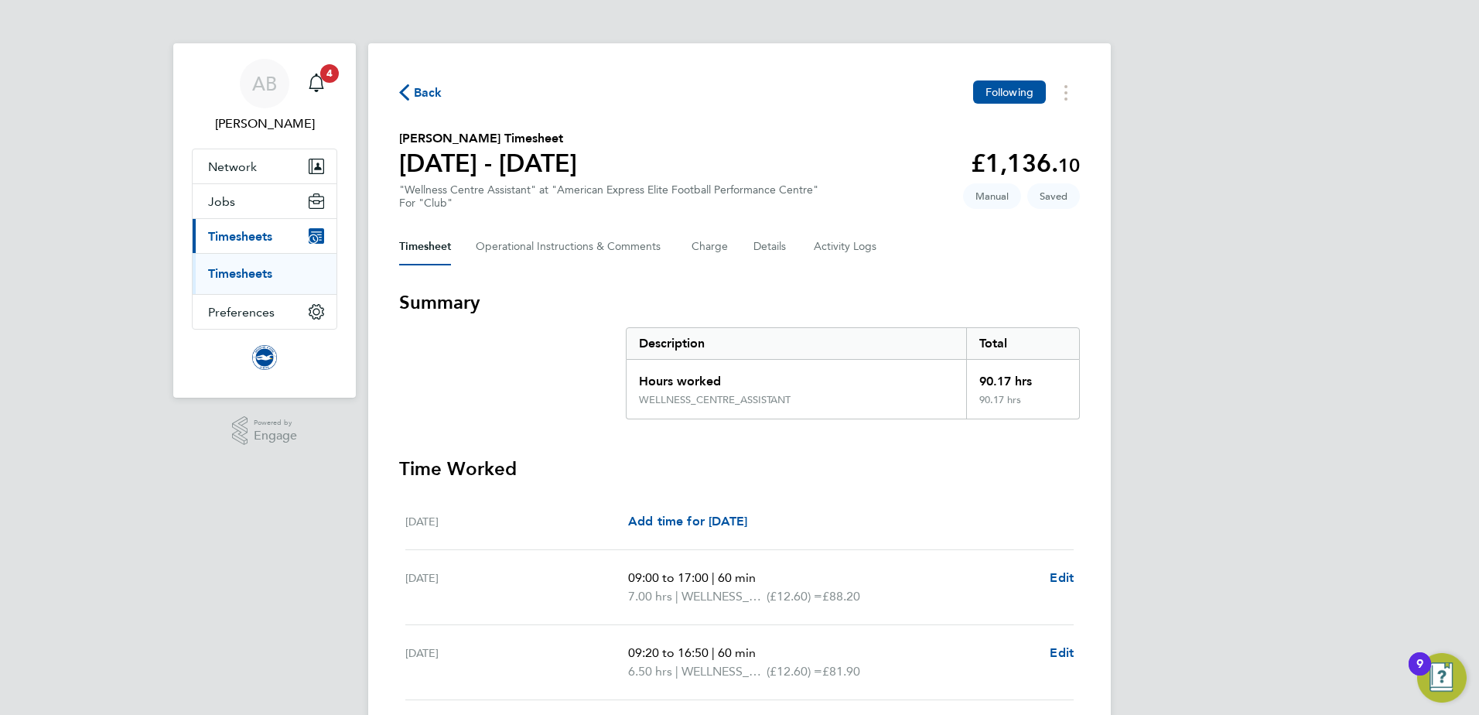
select select "60"
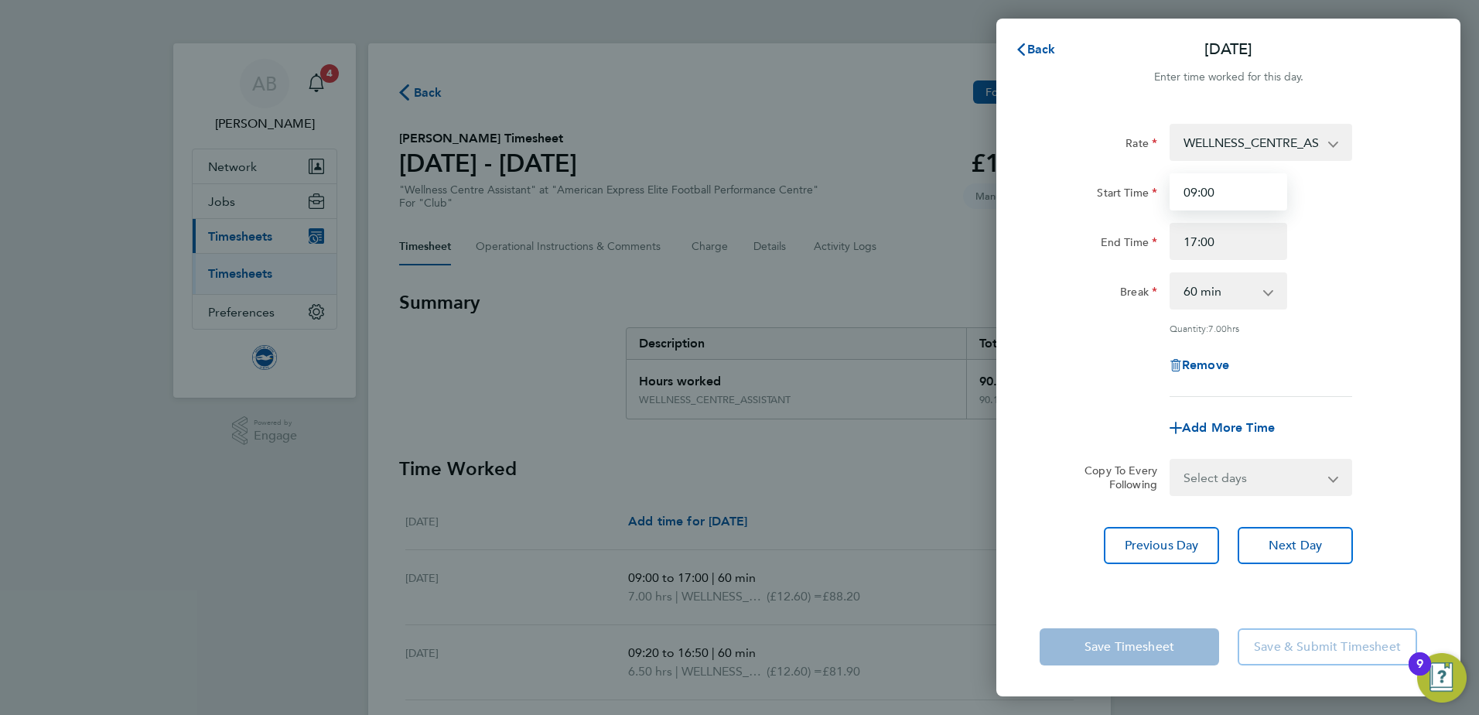
click at [1214, 194] on input "09:00" at bounding box center [1229, 191] width 118 height 37
type input "09:20"
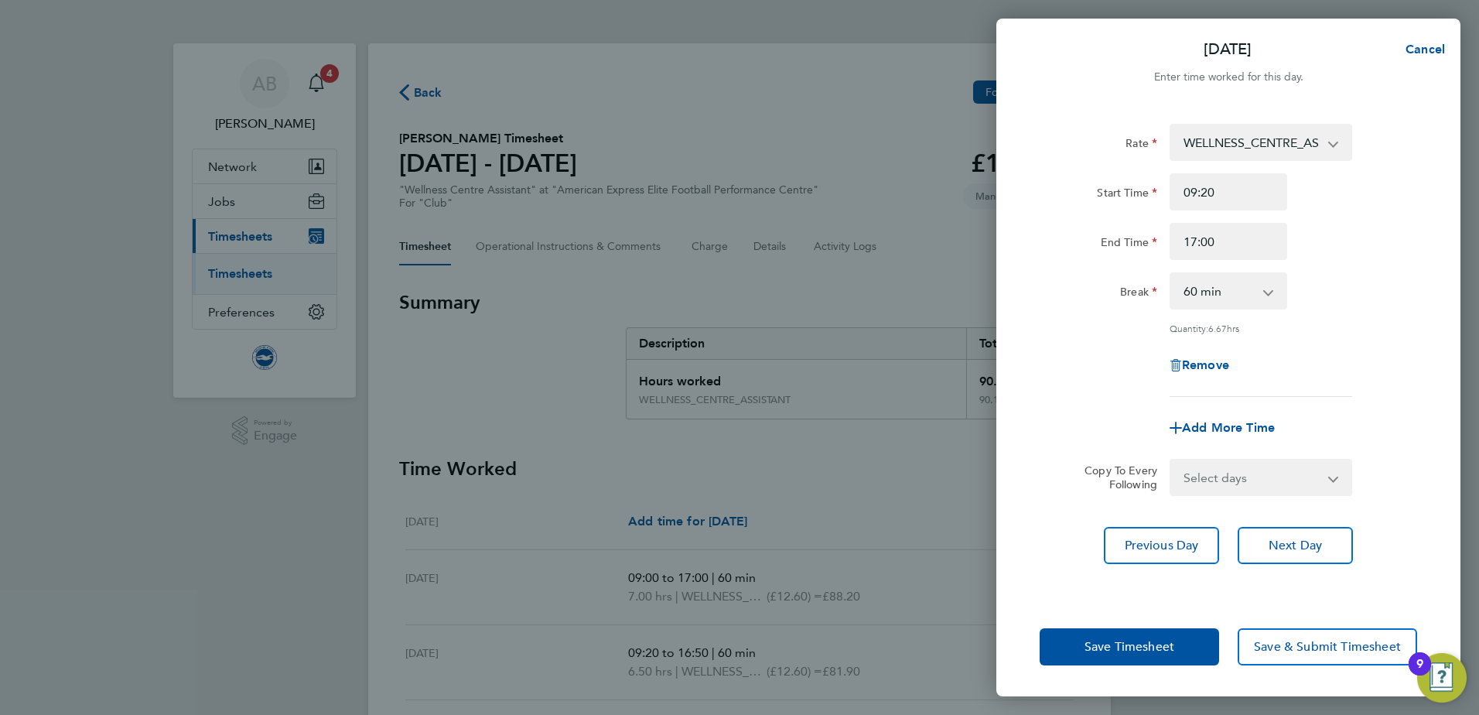
click at [1337, 185] on div "Start Time 09:20" at bounding box center [1229, 191] width 390 height 37
click at [1135, 648] on span "Save Timesheet" at bounding box center [1130, 646] width 90 height 15
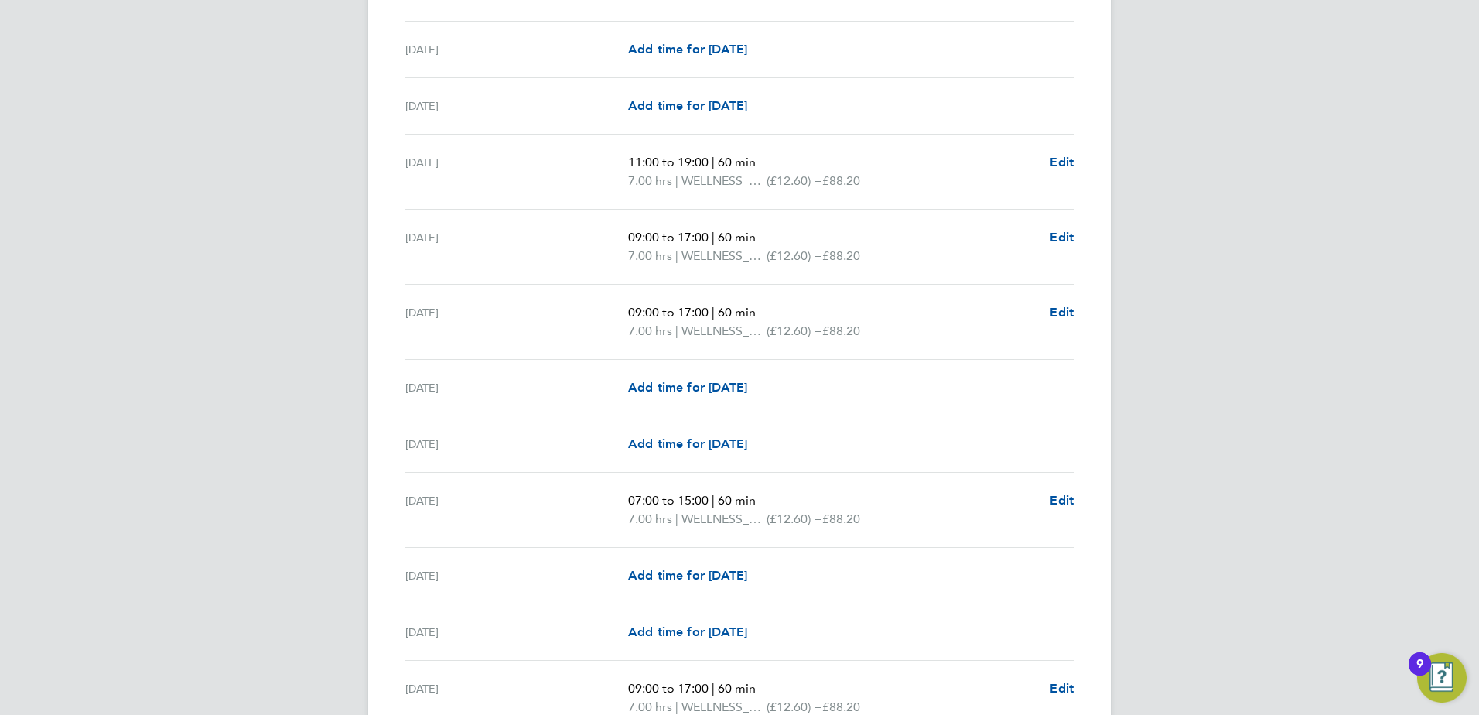
scroll to position [1926, 0]
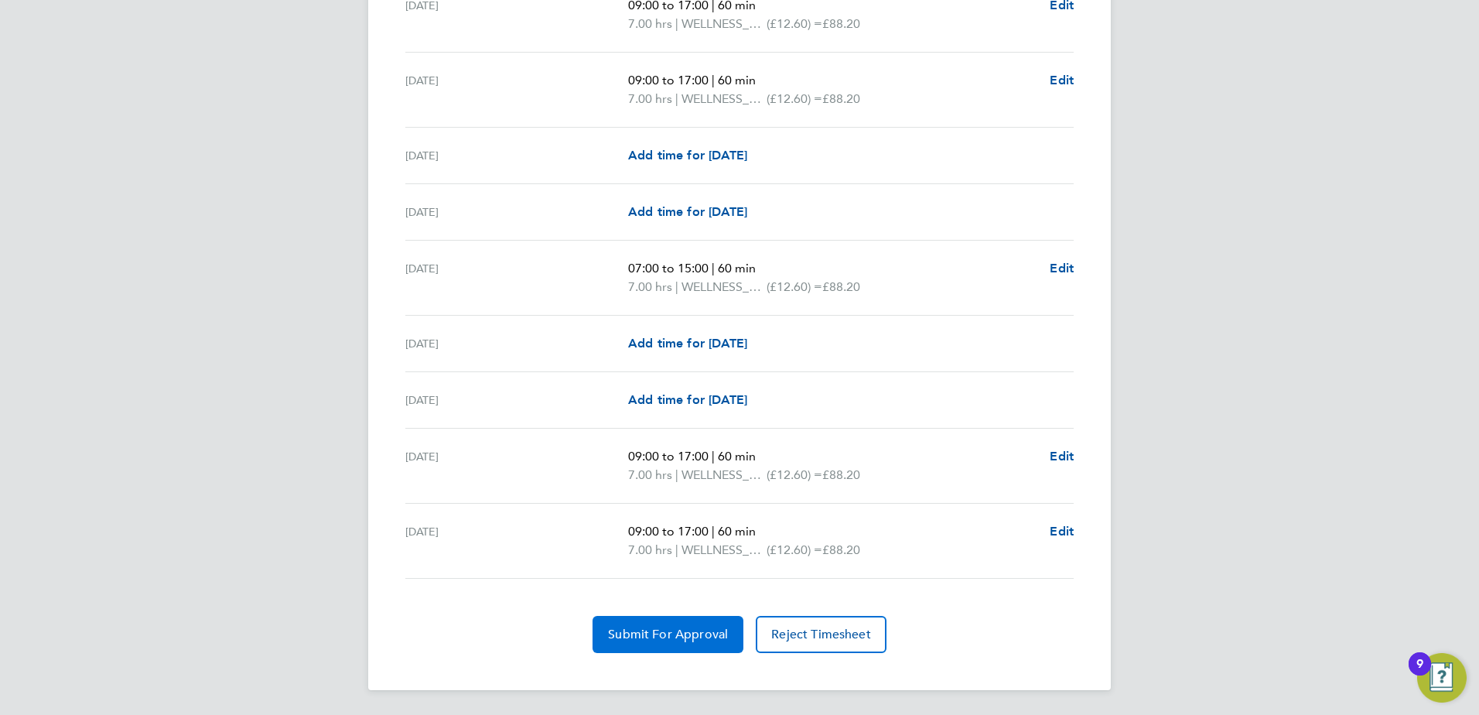
click at [652, 630] on span "Submit For Approval" at bounding box center [668, 634] width 120 height 15
click at [652, 638] on span "Approve Timesheet" at bounding box center [668, 634] width 114 height 15
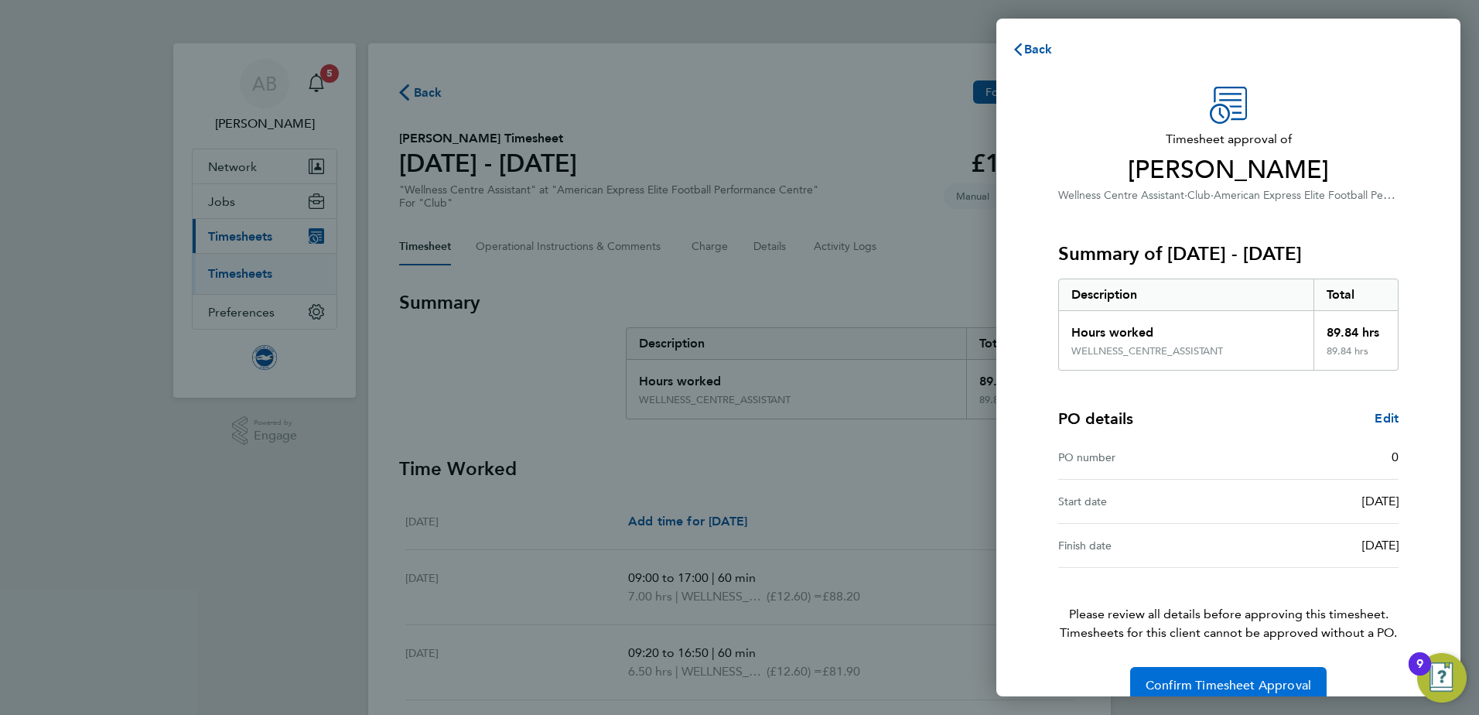
click at [1244, 679] on span "Confirm Timesheet Approval" at bounding box center [1229, 685] width 166 height 15
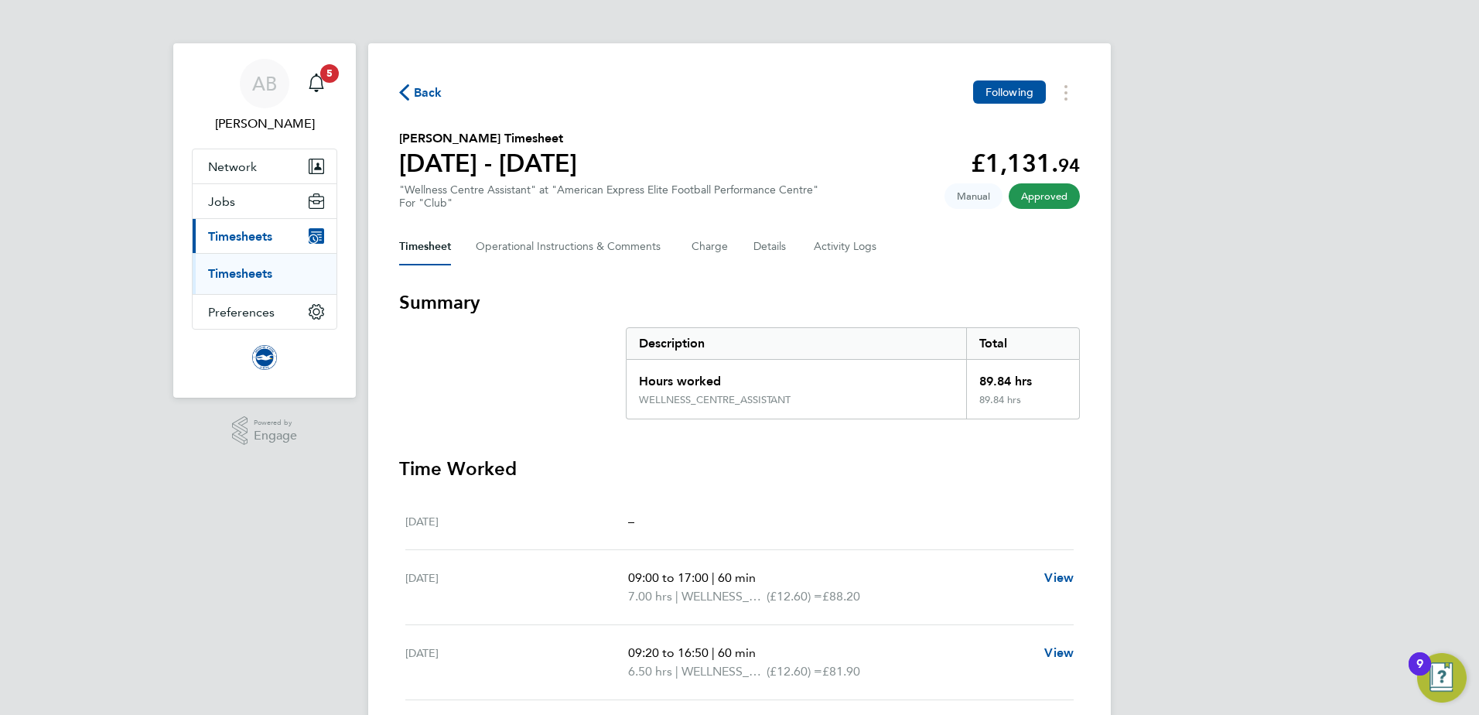
click at [244, 273] on link "Timesheets" at bounding box center [240, 273] width 64 height 15
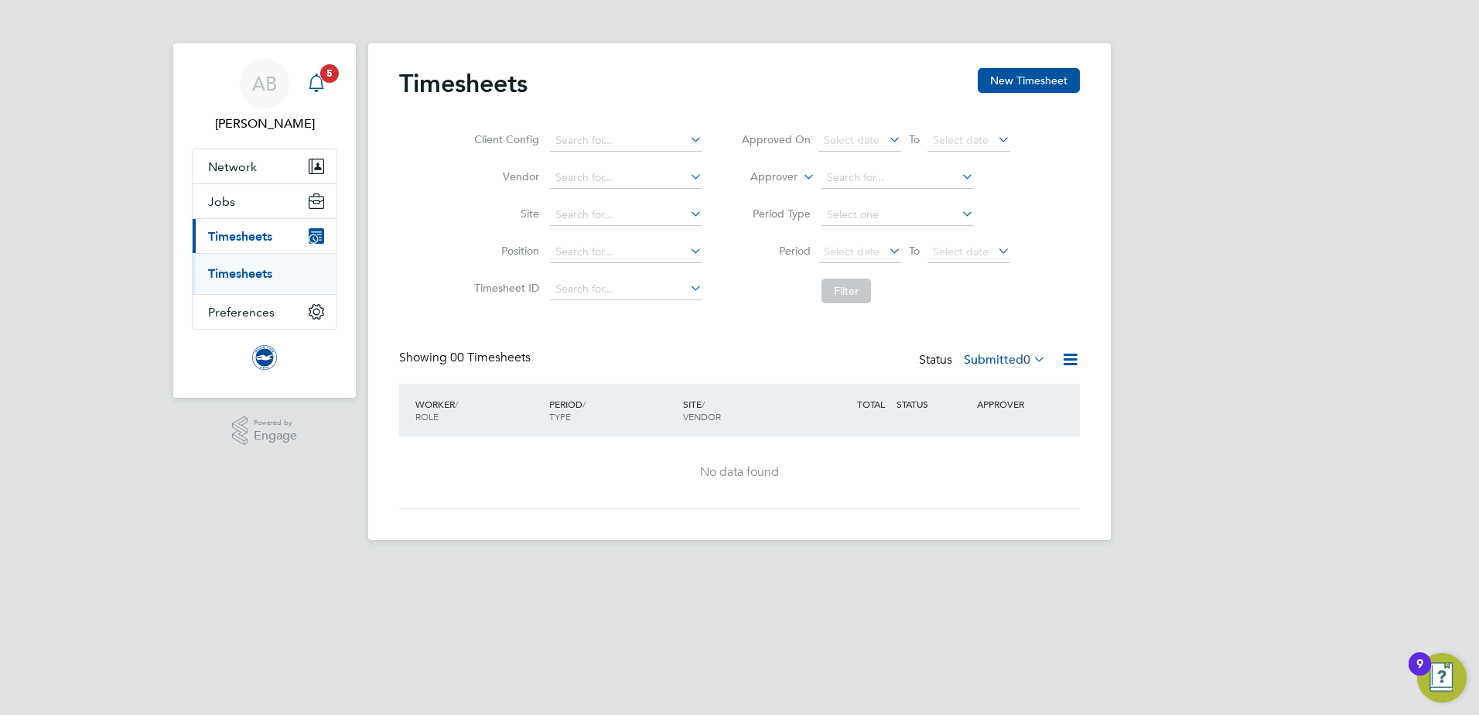
click at [325, 74] on span "5" at bounding box center [329, 73] width 19 height 19
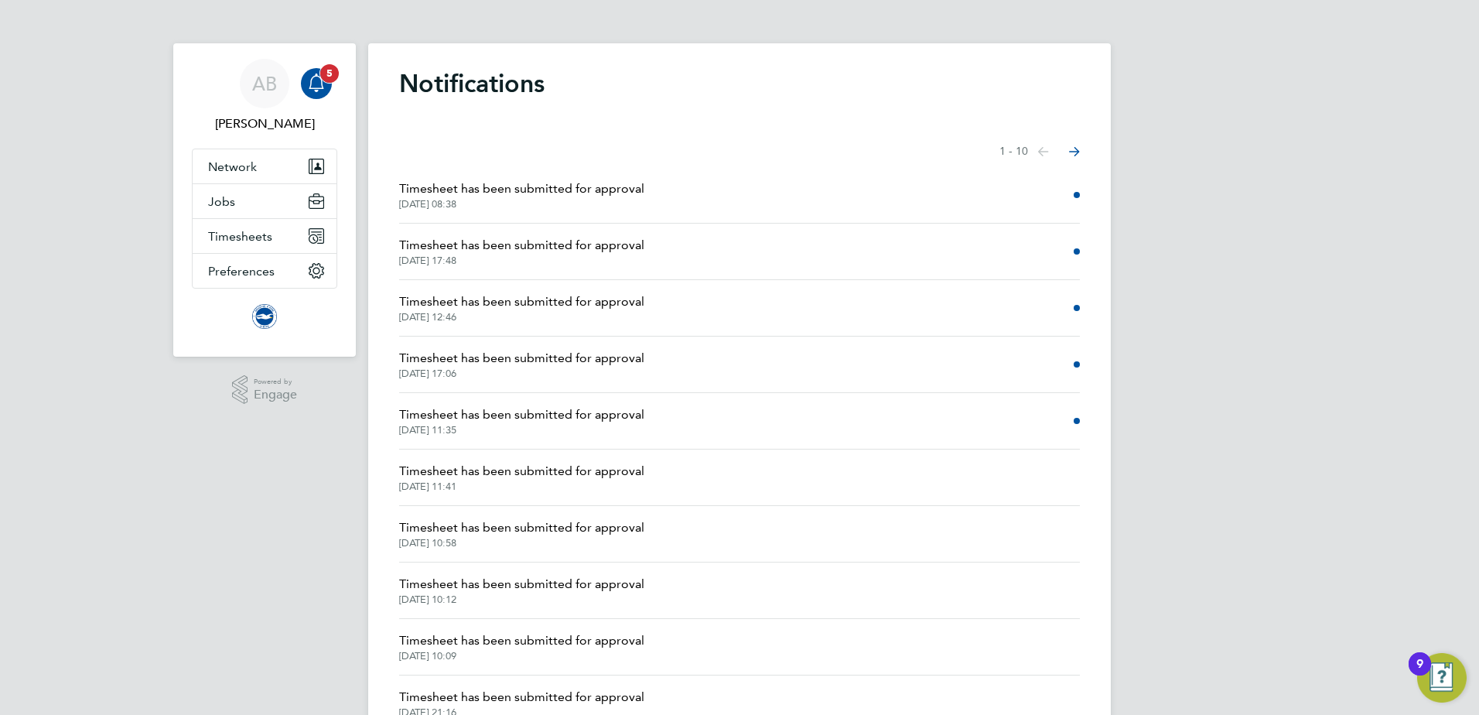
click at [319, 73] on div "Main navigation" at bounding box center [316, 83] width 31 height 31
click at [253, 232] on span "Timesheets" at bounding box center [240, 236] width 64 height 15
drag, startPoint x: 896, startPoint y: 410, endPoint x: 878, endPoint y: 405, distance: 18.4
click at [895, 410] on li "Timesheet has been submitted for approval [DATE] 11:35" at bounding box center [739, 421] width 681 height 56
click at [1049, 150] on icon "Select page of notifications list" at bounding box center [1043, 151] width 11 height 9
